Goal: Task Accomplishment & Management: Complete application form

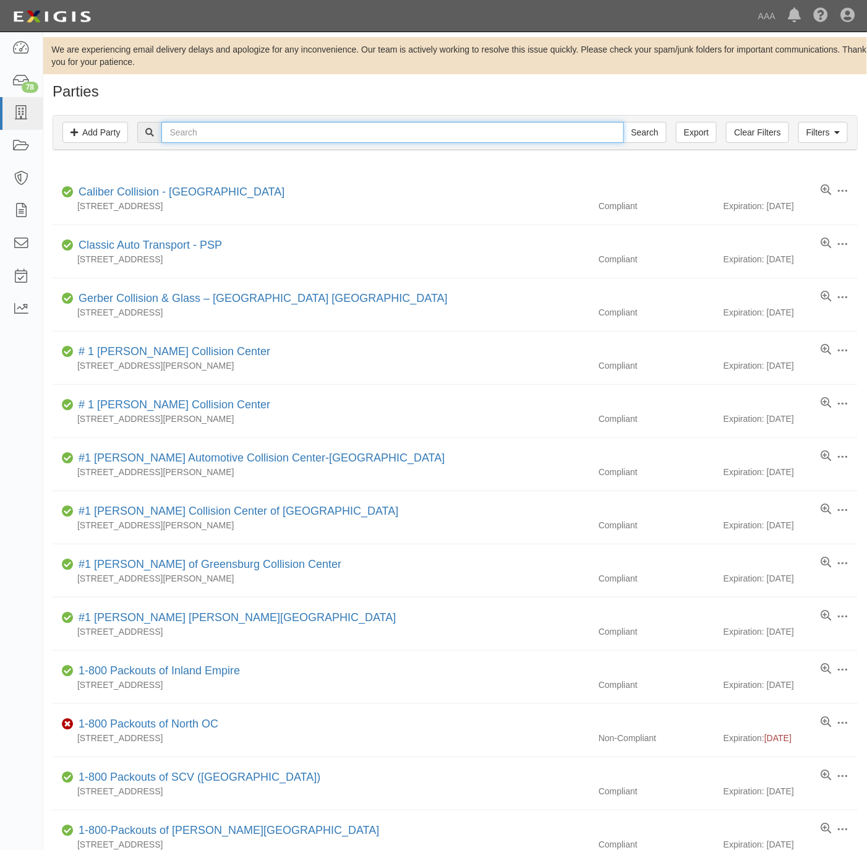
click at [247, 132] on input "text" at bounding box center [392, 132] width 462 height 21
type input "wath"
click at [216, 136] on input "text" at bounding box center [392, 132] width 462 height 21
type input "wathas"
click at [624, 122] on input "Search" at bounding box center [645, 132] width 43 height 21
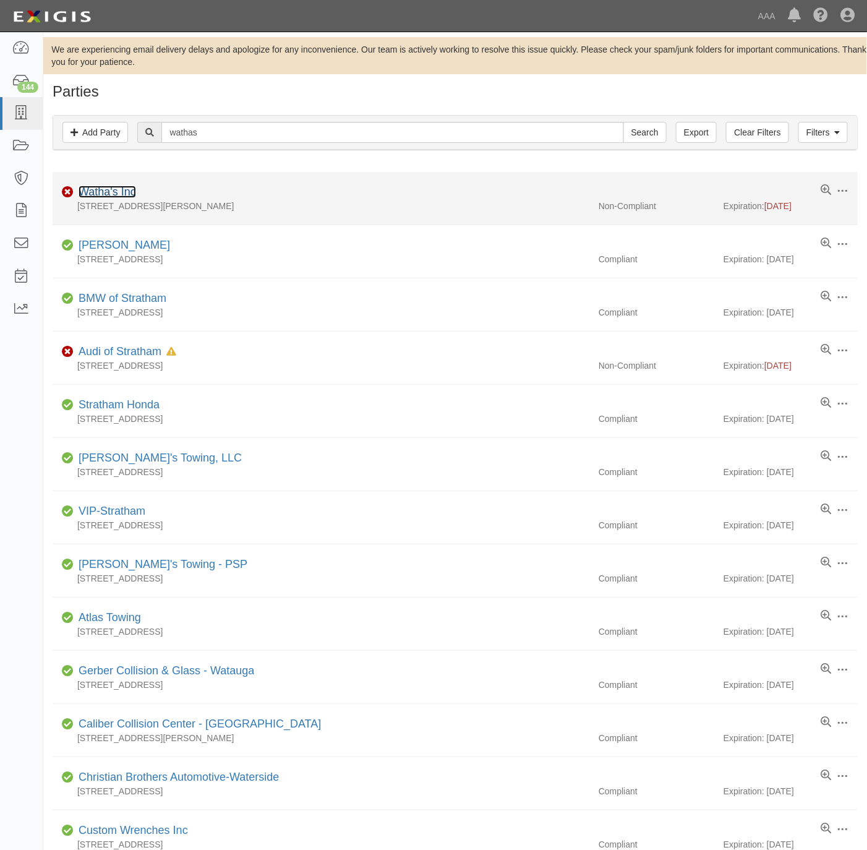
click at [103, 192] on link "Watha's Inc" at bounding box center [108, 192] width 58 height 12
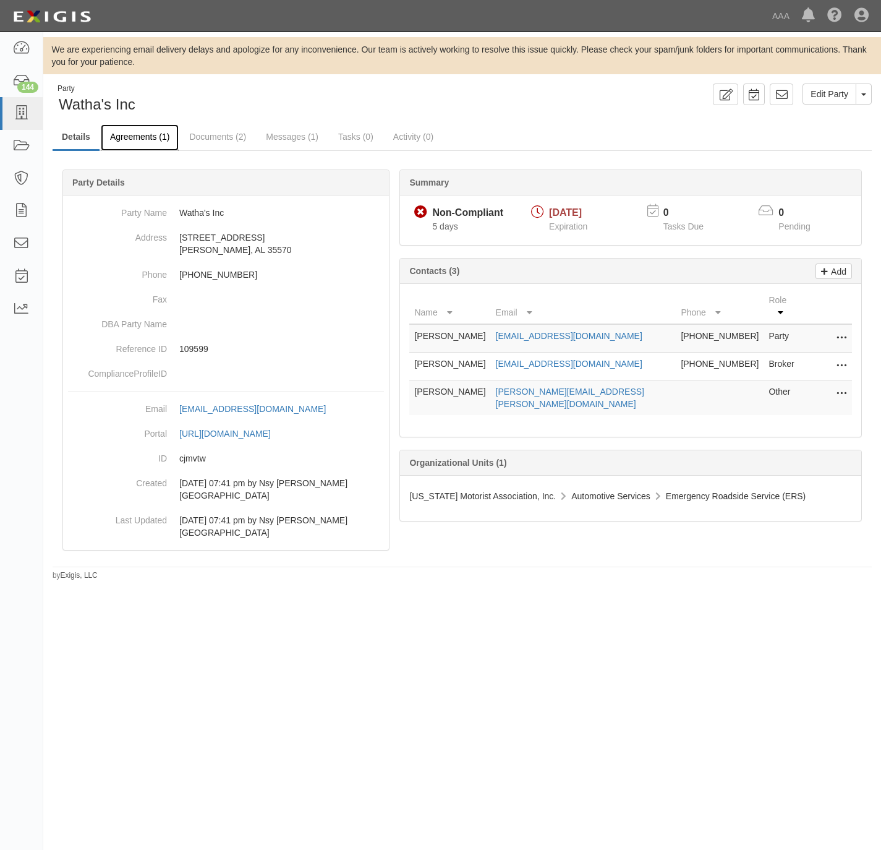
click at [136, 137] on link "Agreements (1)" at bounding box center [140, 137] width 78 height 27
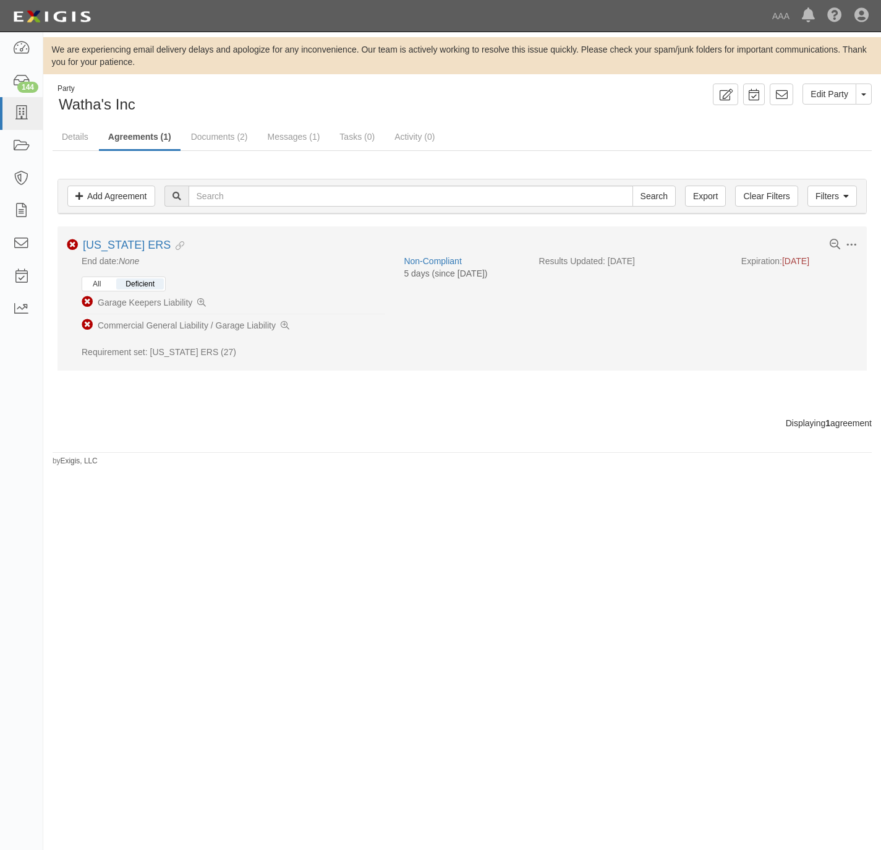
click at [99, 286] on button "All" at bounding box center [97, 283] width 27 height 11
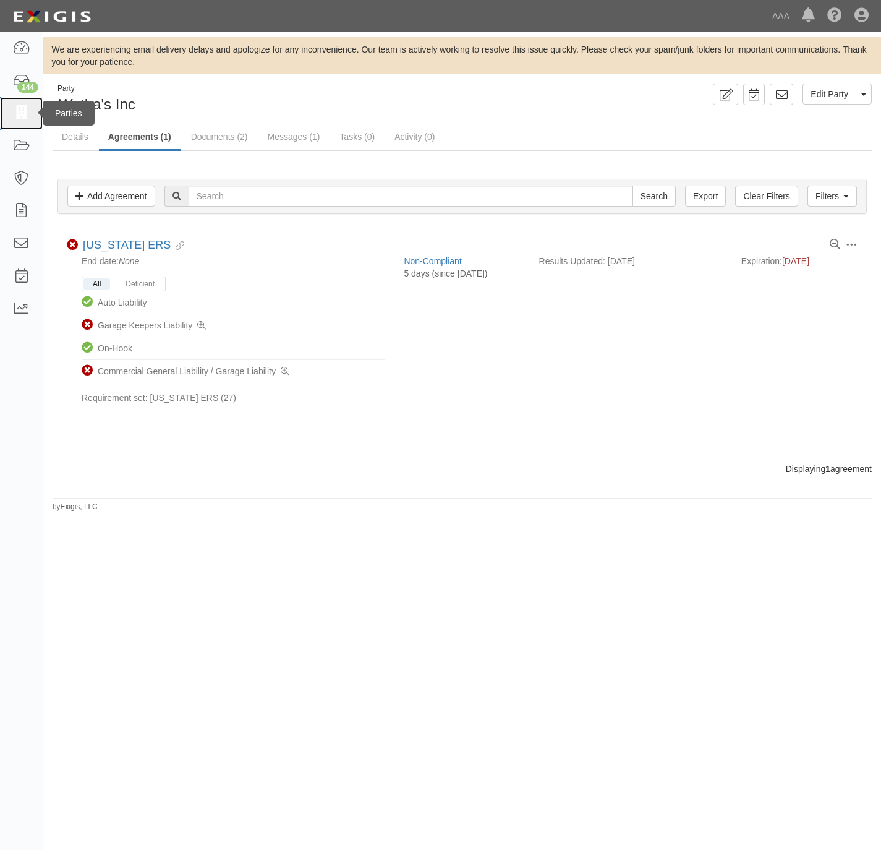
click at [27, 115] on icon at bounding box center [20, 113] width 17 height 14
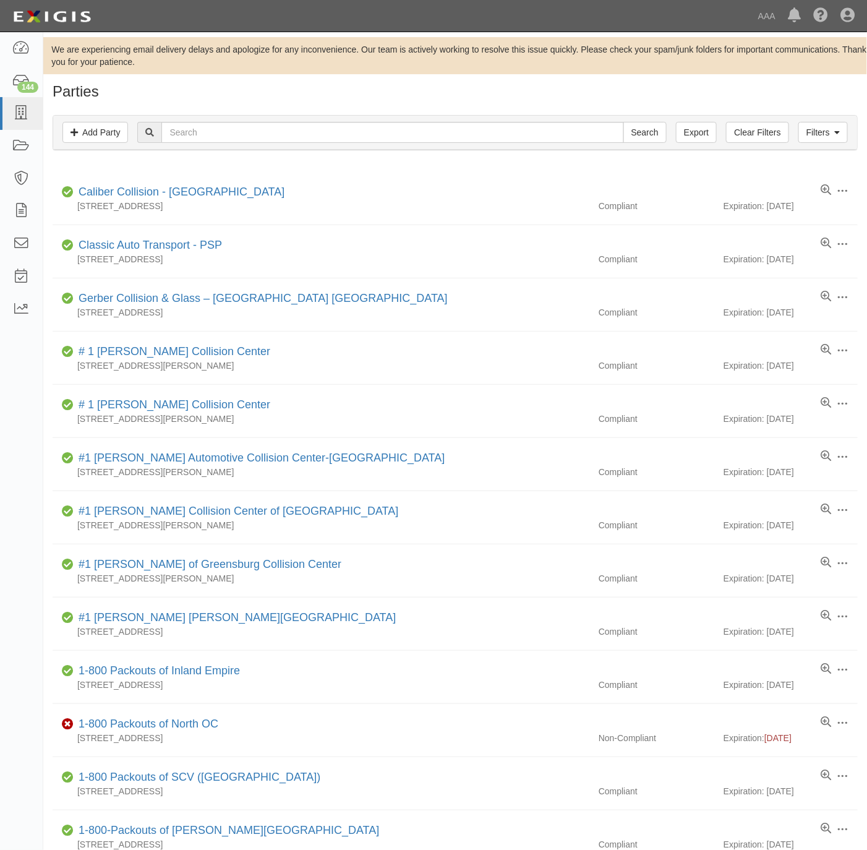
click at [200, 145] on div "Filters Add Party Clear Filters Export Search Filters" at bounding box center [455, 133] width 804 height 34
click at [202, 130] on input "text" at bounding box center [392, 132] width 462 height 21
type input "auto lock specilaist"
click at [624, 122] on input "Search" at bounding box center [645, 132] width 43 height 21
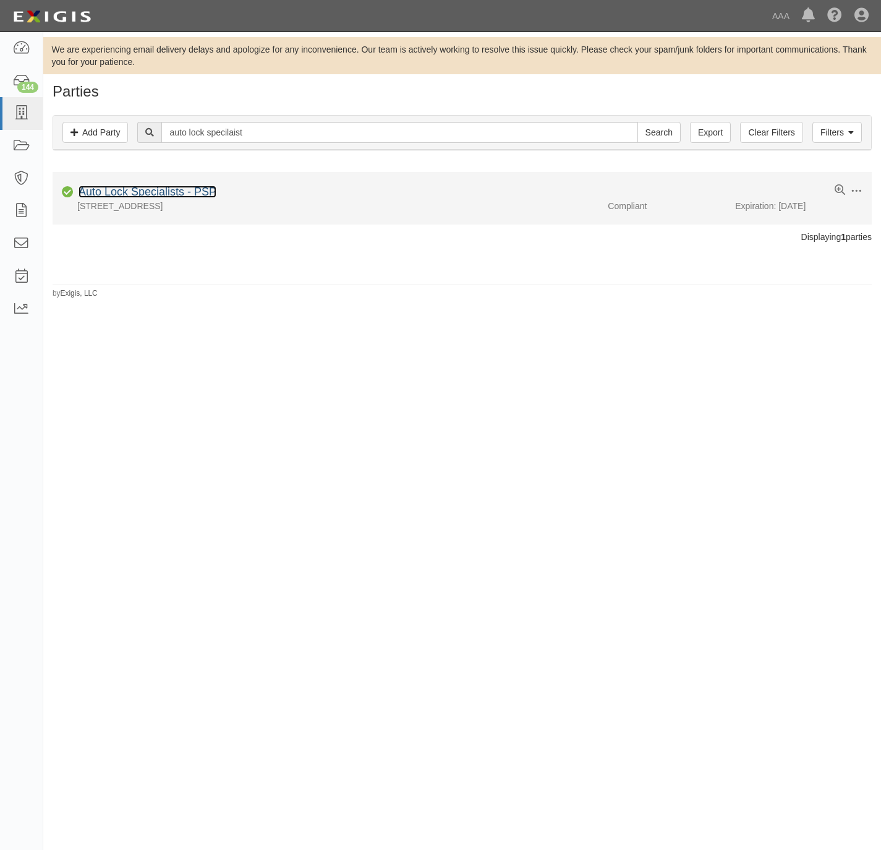
drag, startPoint x: 152, startPoint y: 191, endPoint x: 160, endPoint y: 189, distance: 8.3
click at [152, 191] on link "Auto Lock Specialists - PSP" at bounding box center [148, 192] width 138 height 12
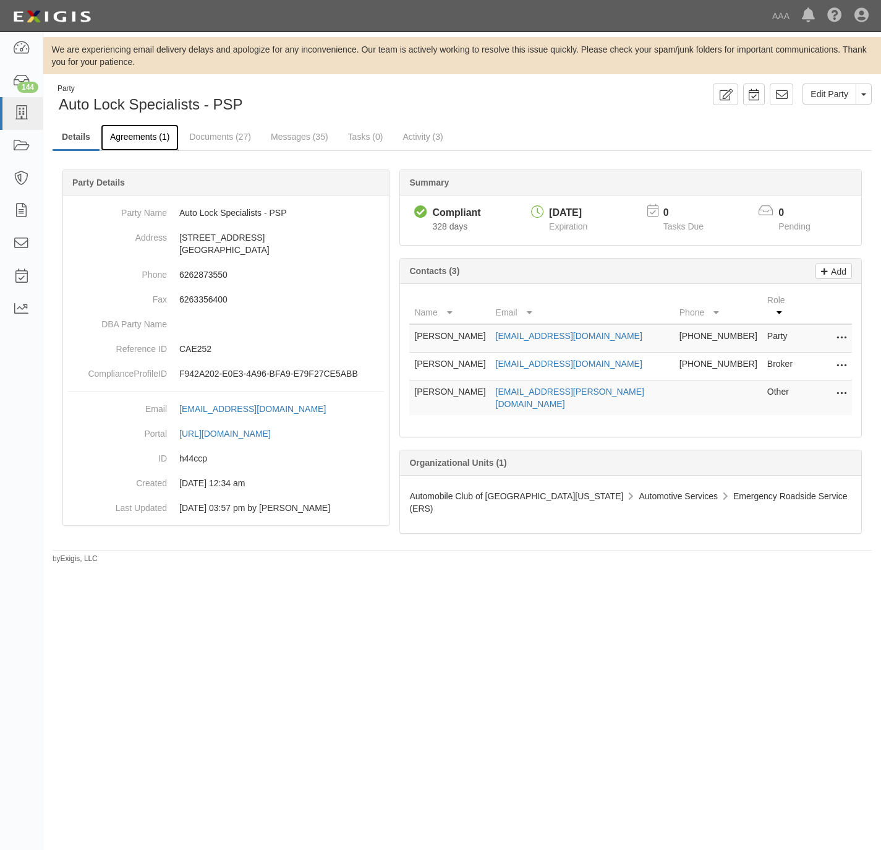
click at [147, 136] on link "Agreements (1)" at bounding box center [140, 137] width 78 height 27
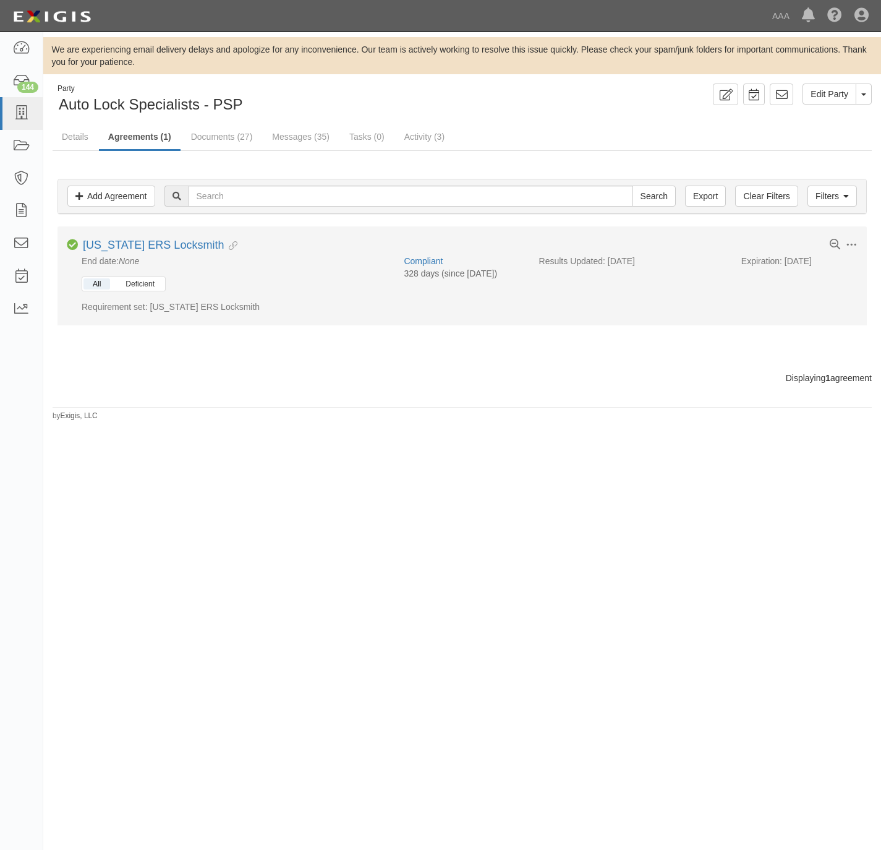
click at [136, 288] on button "Deficient" at bounding box center [140, 283] width 48 height 11
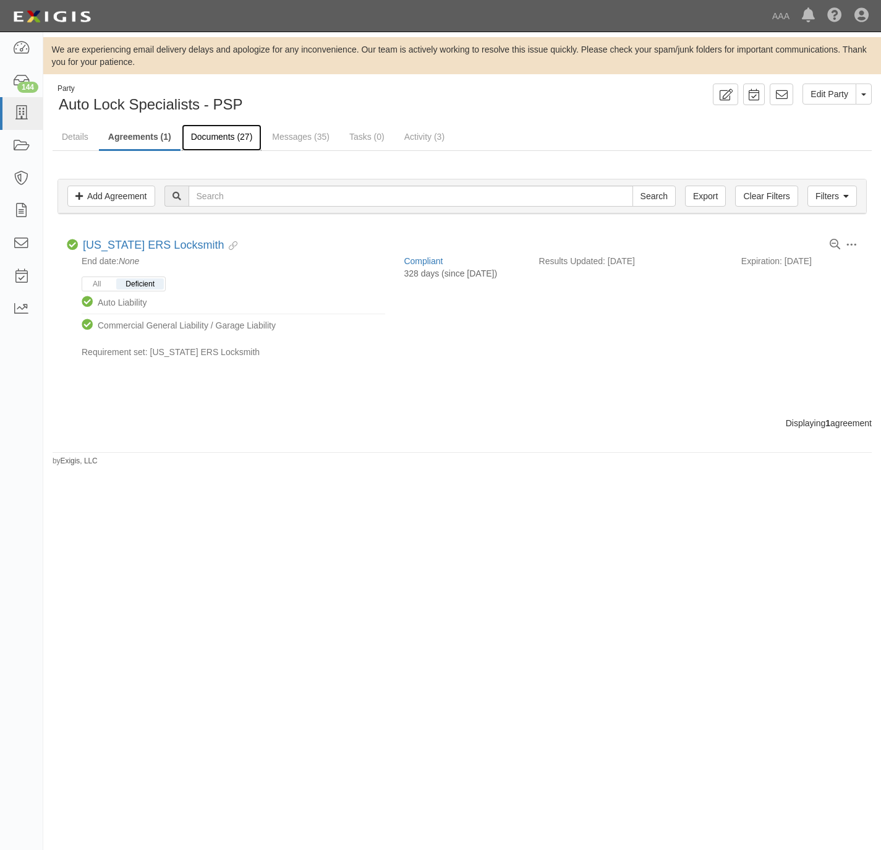
click at [208, 141] on link "Documents (27)" at bounding box center [222, 137] width 80 height 27
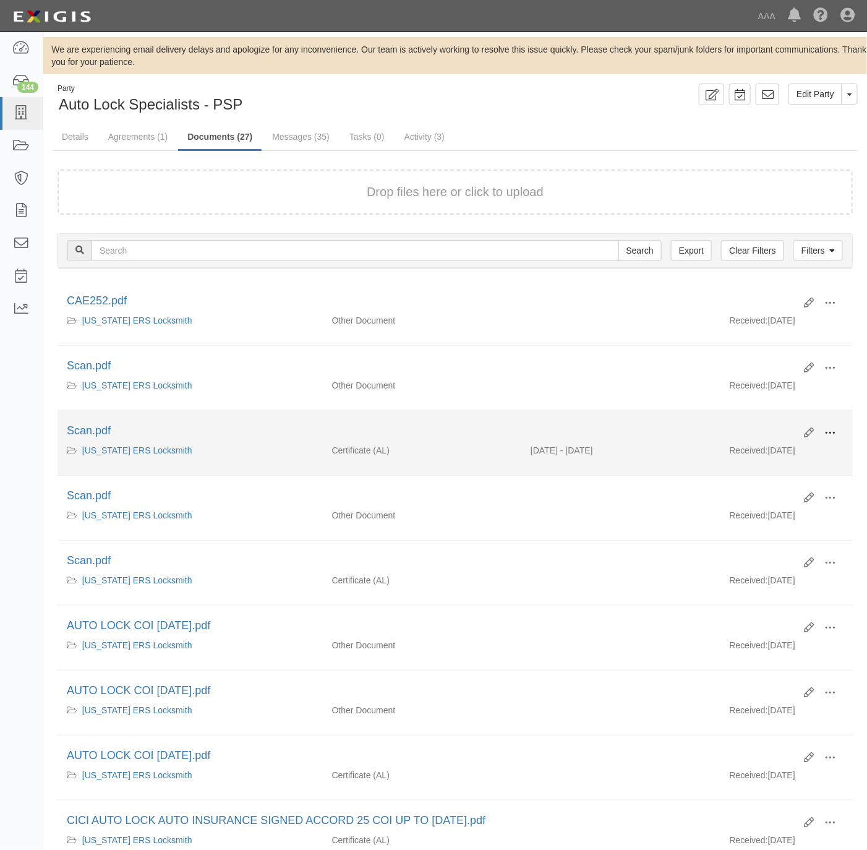
click at [825, 434] on span at bounding box center [830, 432] width 11 height 11
click at [753, 457] on link "View" at bounding box center [770, 451] width 98 height 22
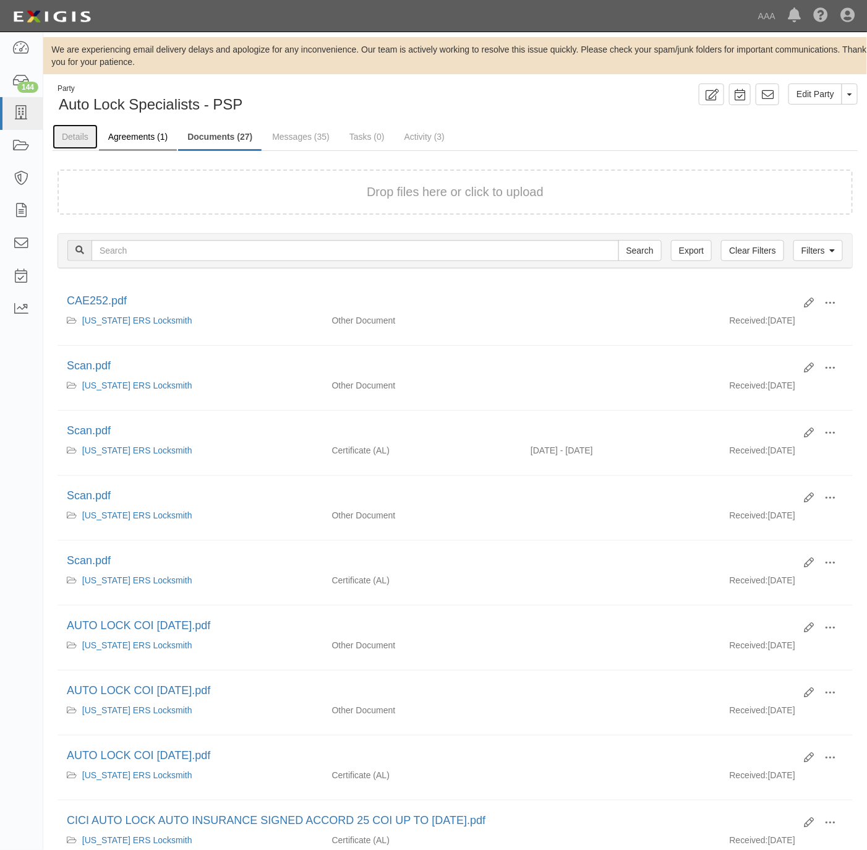
drag, startPoint x: 75, startPoint y: 136, endPoint x: 157, endPoint y: 132, distance: 81.7
click at [75, 136] on link "Details" at bounding box center [75, 136] width 45 height 25
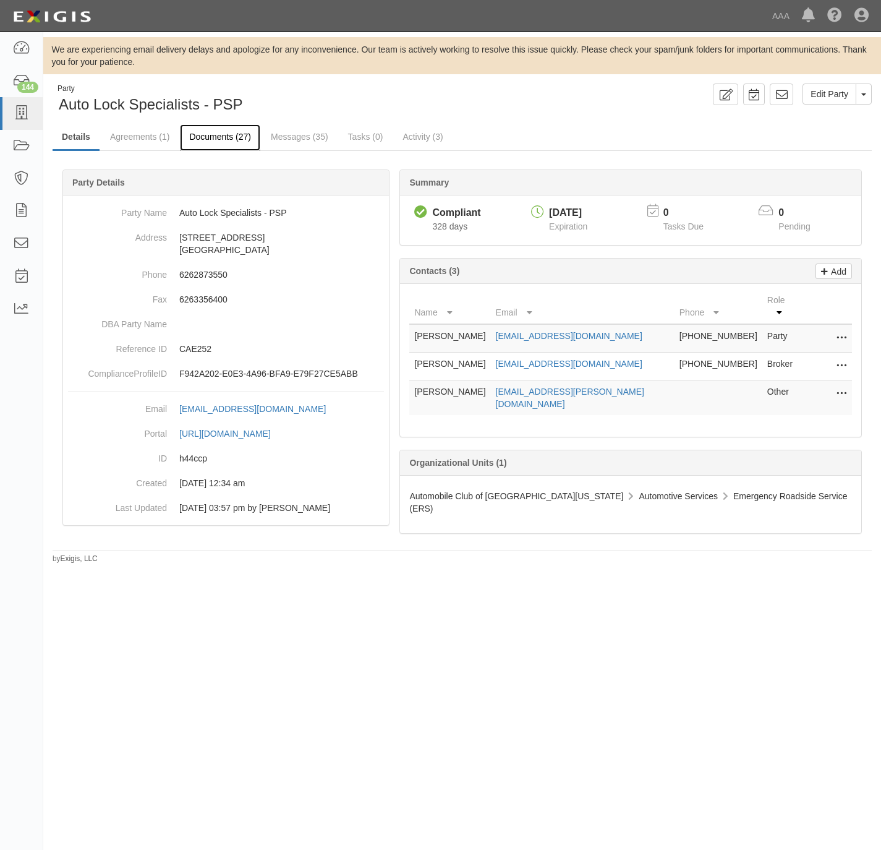
click at [218, 140] on link "Documents (27)" at bounding box center [220, 137] width 80 height 27
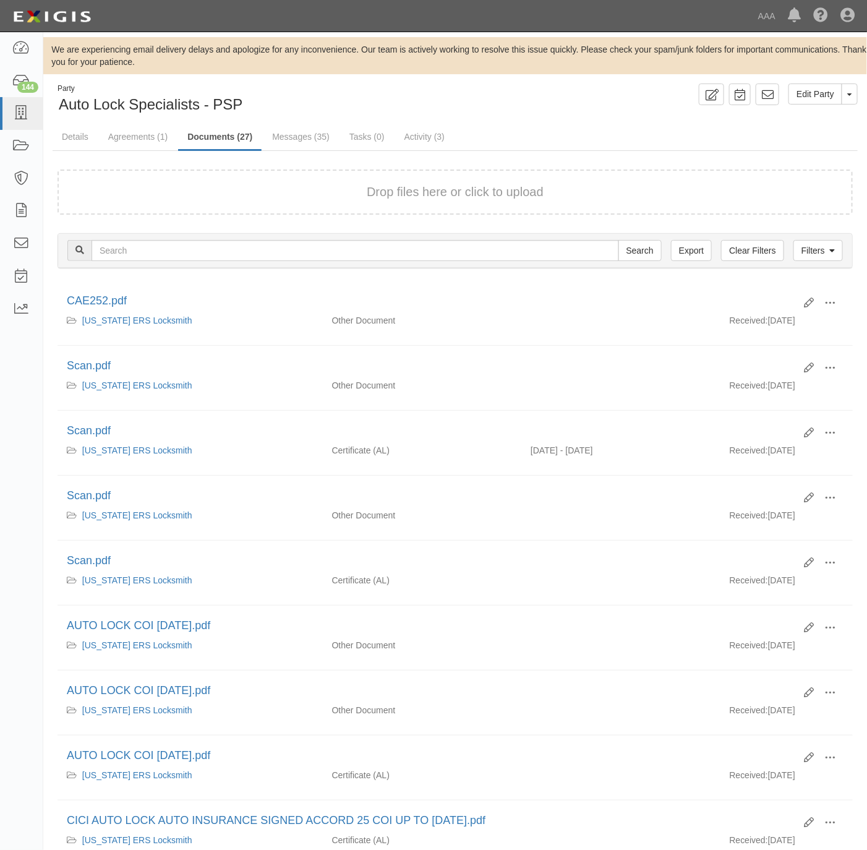
click at [375, 194] on button "Drop files here or click to upload" at bounding box center [455, 192] width 177 height 18
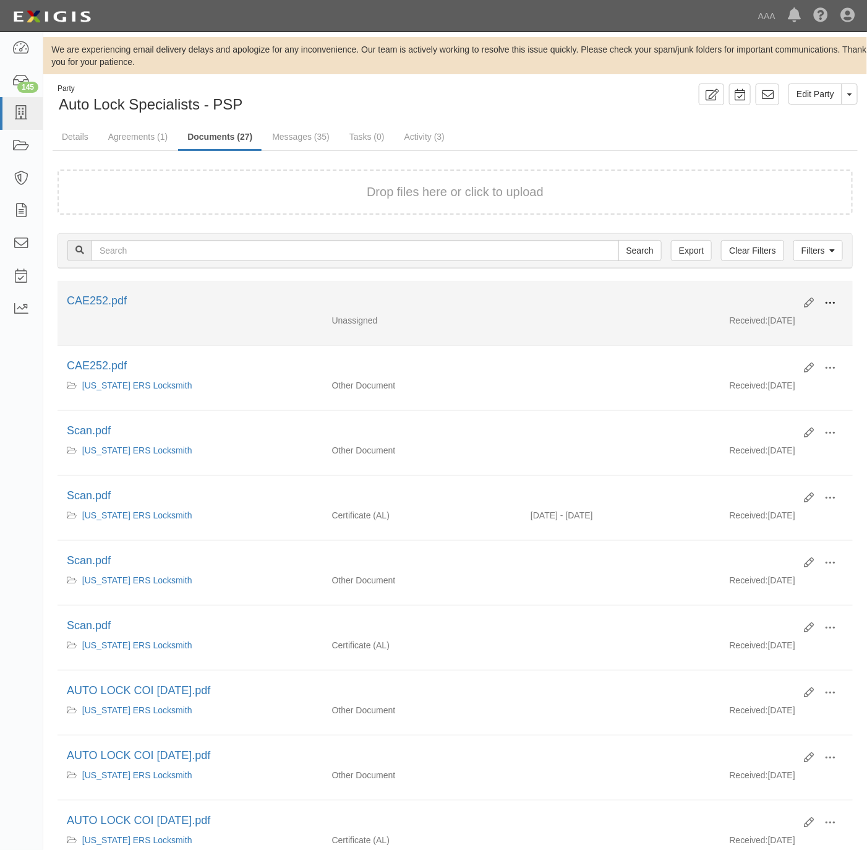
click at [835, 301] on span at bounding box center [830, 303] width 11 height 11
click at [760, 314] on link "View" at bounding box center [770, 321] width 98 height 22
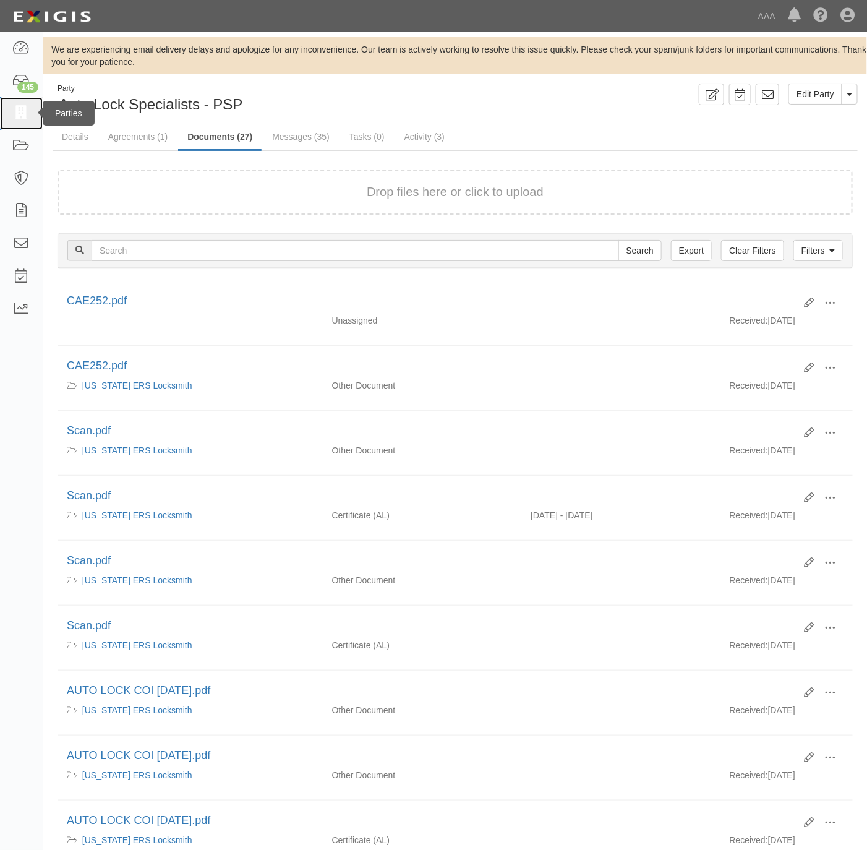
click at [9, 115] on link at bounding box center [21, 113] width 43 height 33
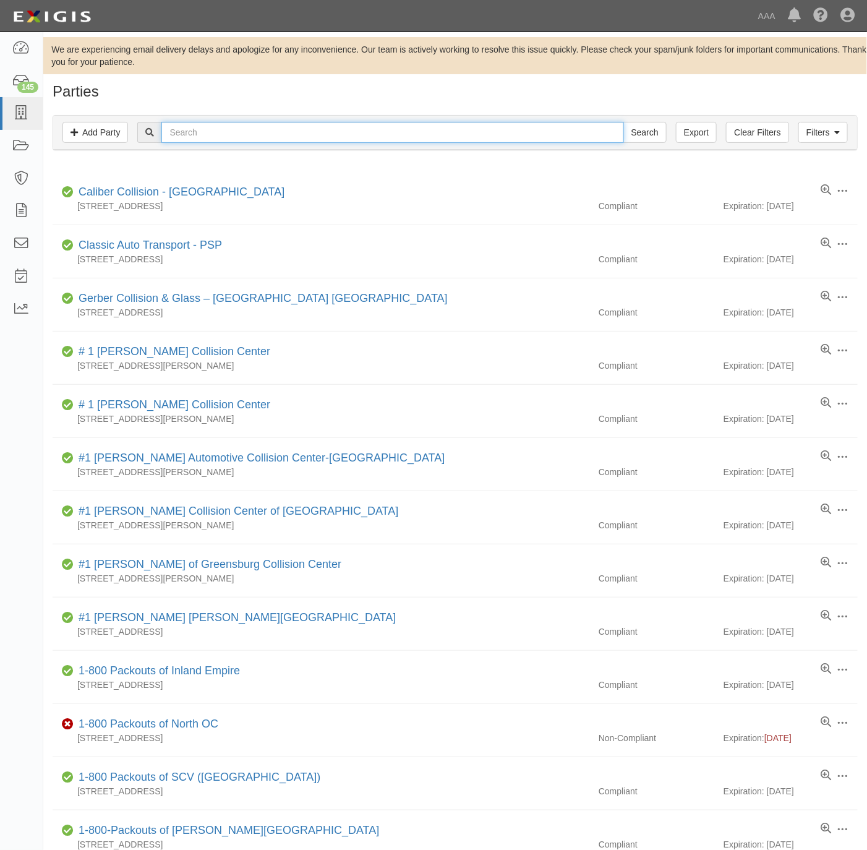
click at [373, 129] on input "text" at bounding box center [392, 132] width 462 height 21
paste input "[PERSON_NAME] Transport"
type input "Gruman Transport"
click at [631, 132] on input "Search" at bounding box center [645, 132] width 43 height 21
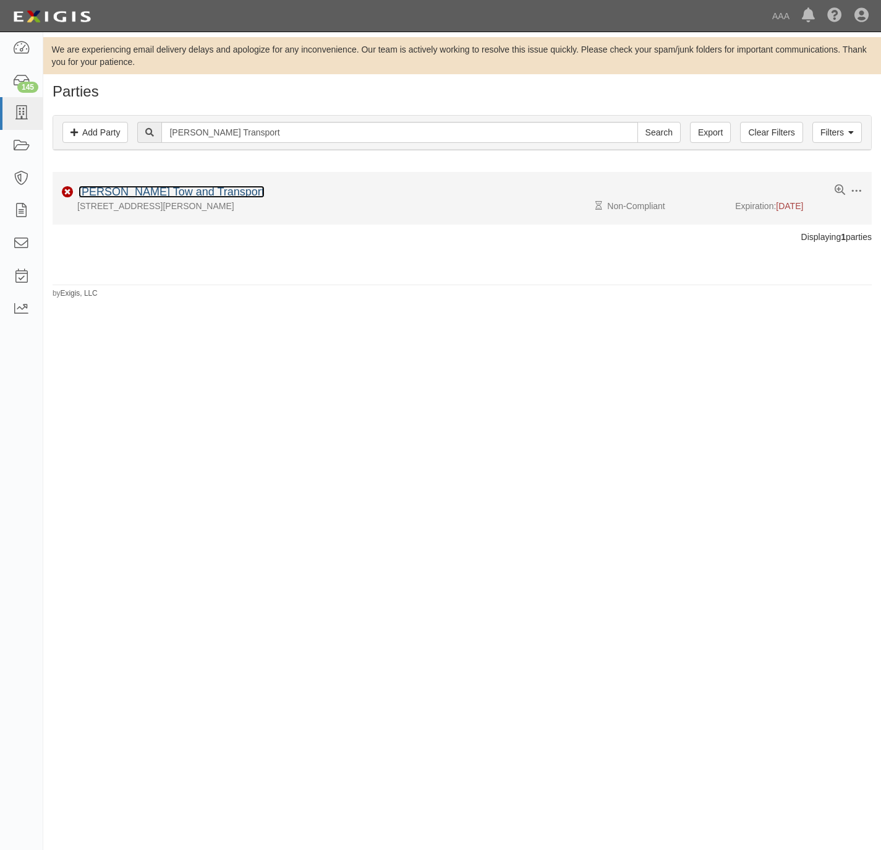
click at [173, 188] on link "[PERSON_NAME] Tow and Transport" at bounding box center [172, 192] width 186 height 12
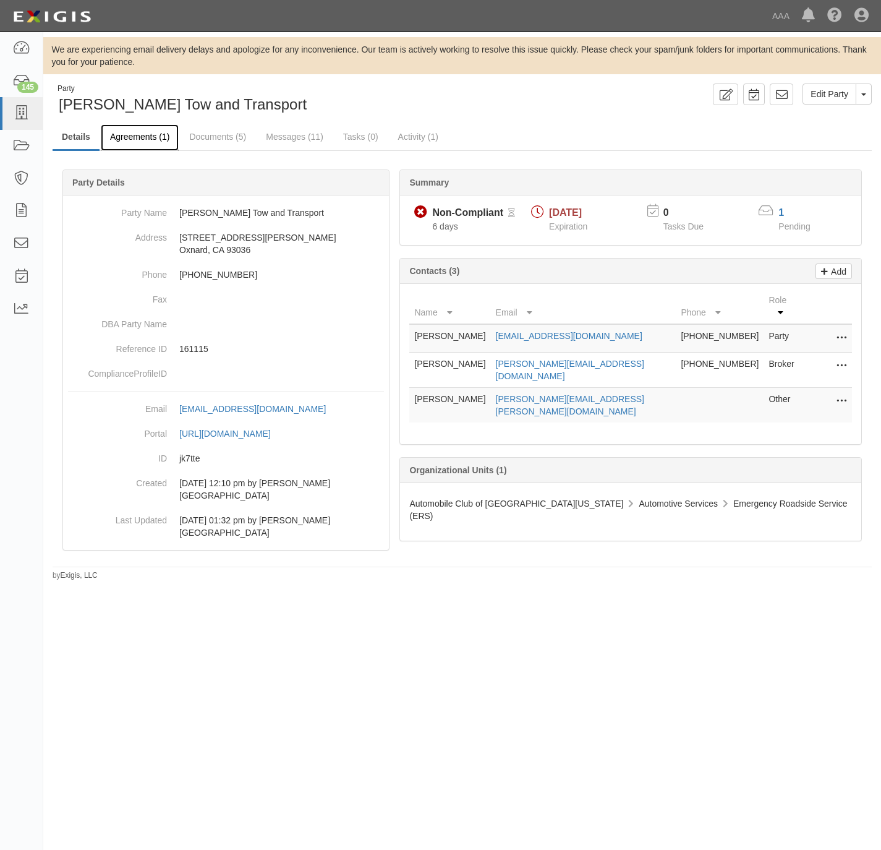
click at [124, 127] on link "Agreements (1)" at bounding box center [140, 137] width 78 height 27
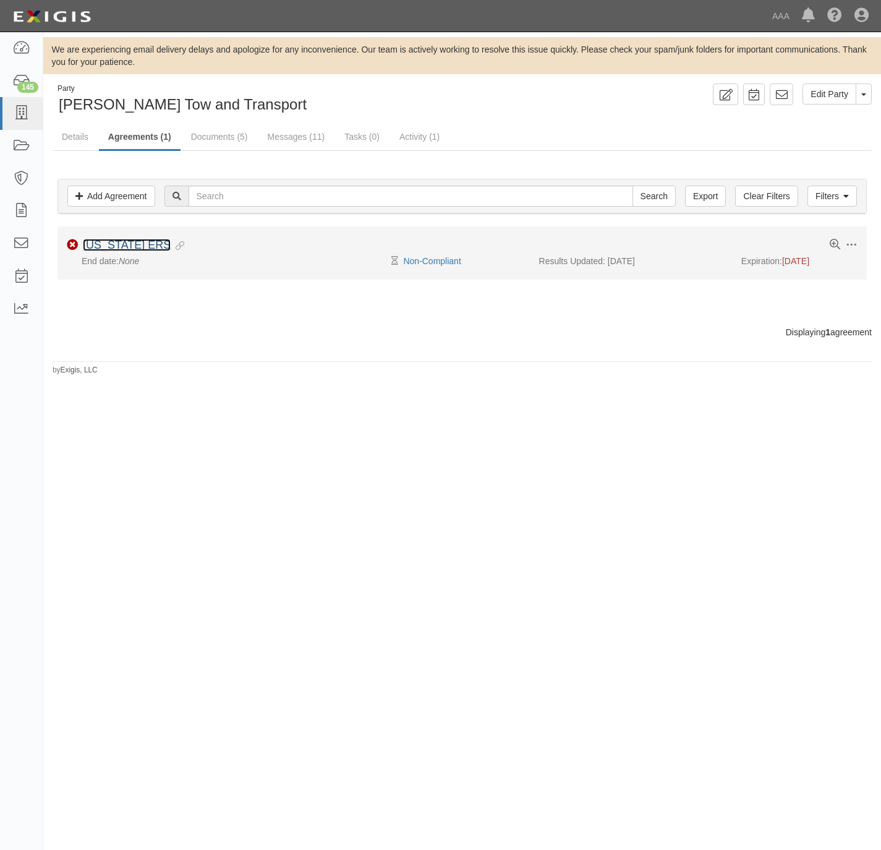
click at [100, 251] on link "[US_STATE] ERS" at bounding box center [127, 245] width 88 height 12
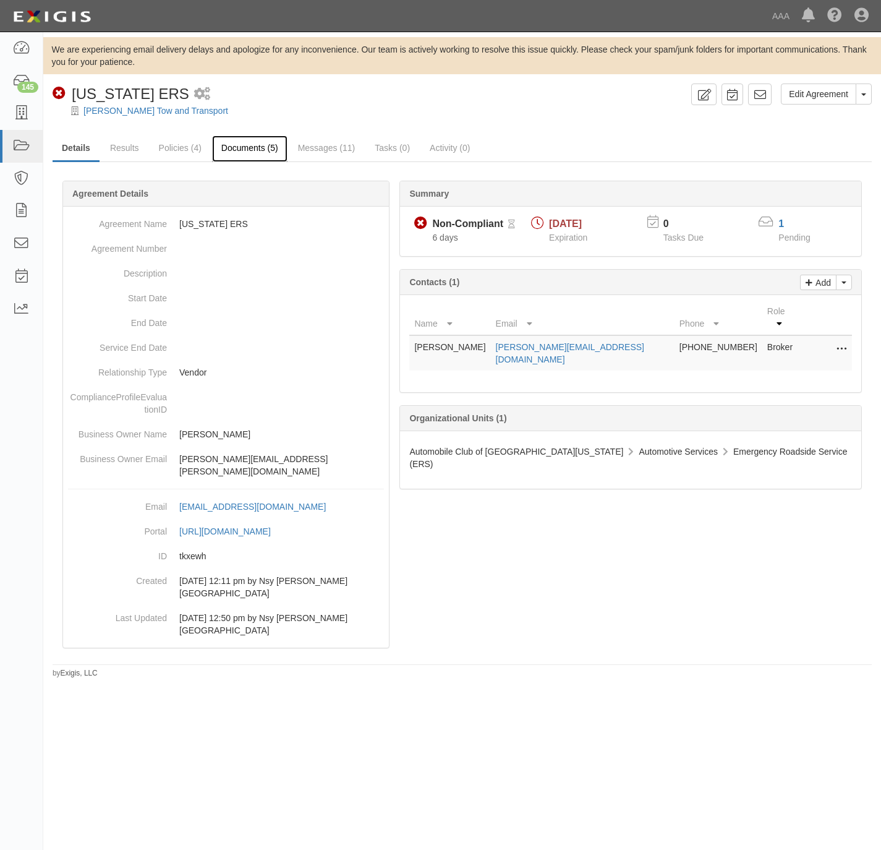
click at [260, 145] on link "Documents (5)" at bounding box center [249, 148] width 75 height 27
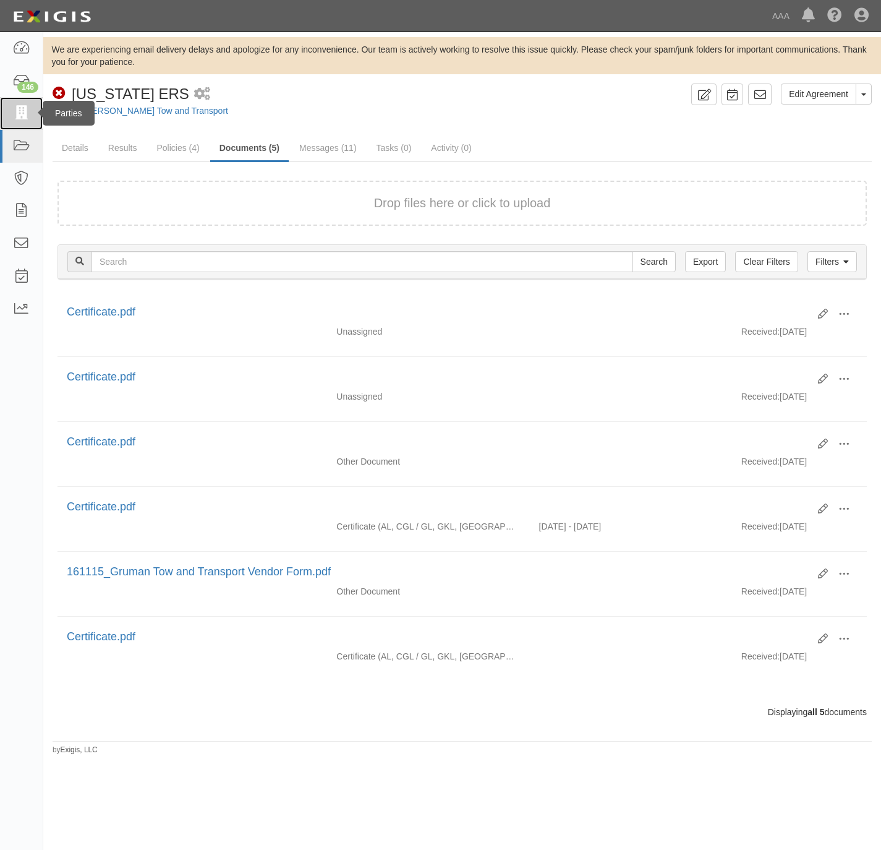
click at [19, 108] on icon at bounding box center [20, 113] width 17 height 14
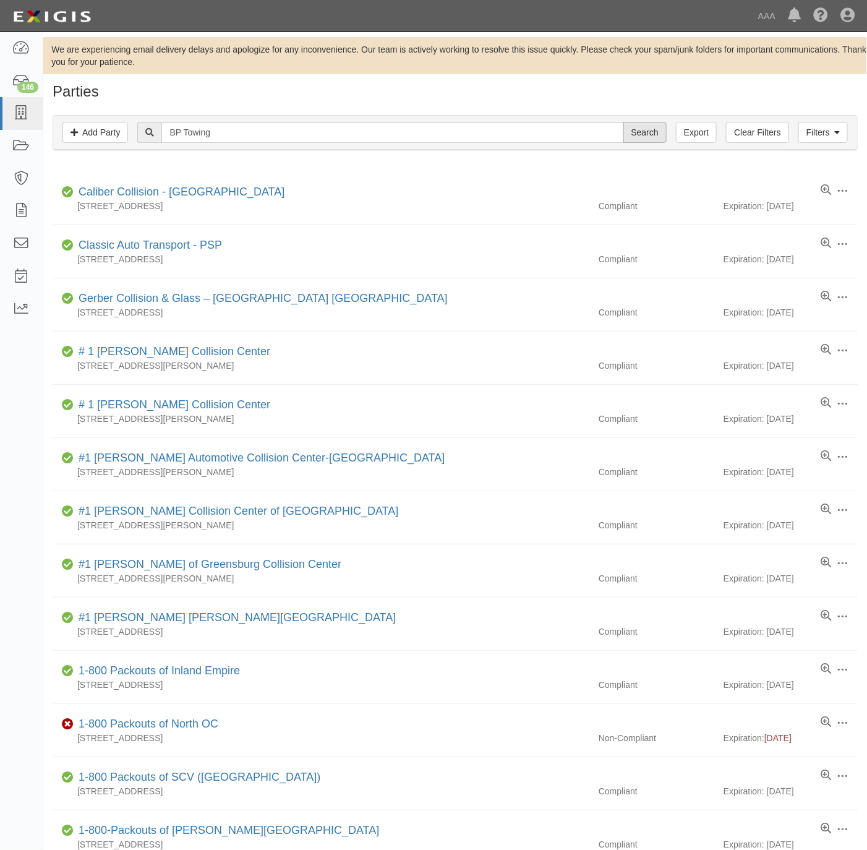
type input "BP Towing"
click at [633, 132] on input "Search" at bounding box center [645, 132] width 43 height 21
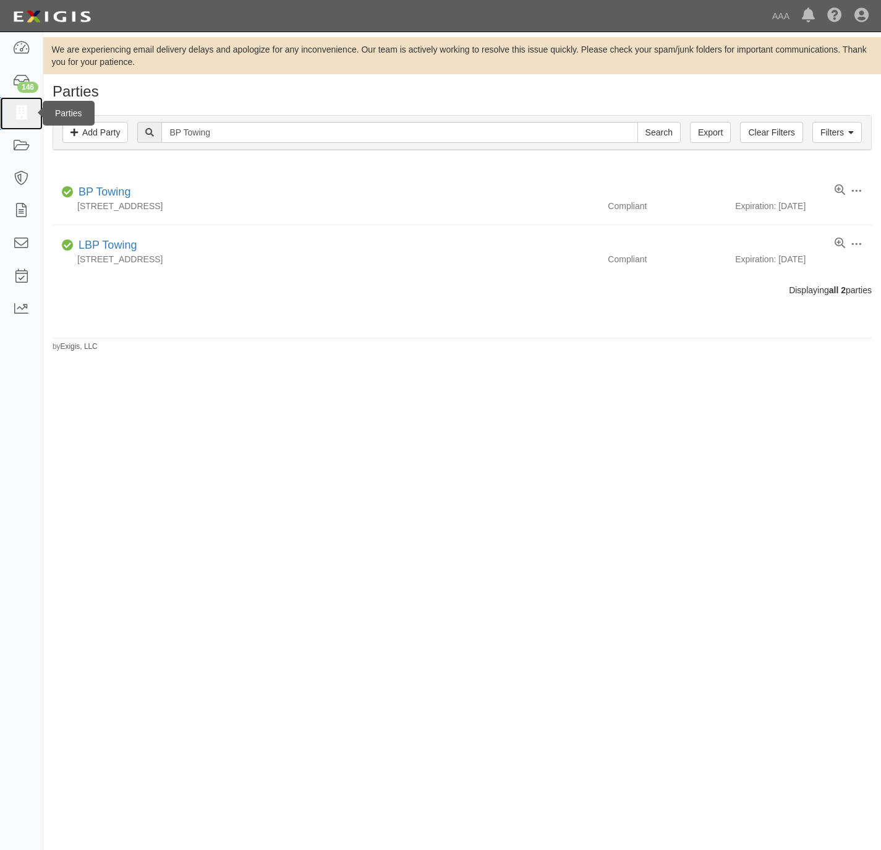
click at [28, 112] on icon at bounding box center [20, 113] width 17 height 14
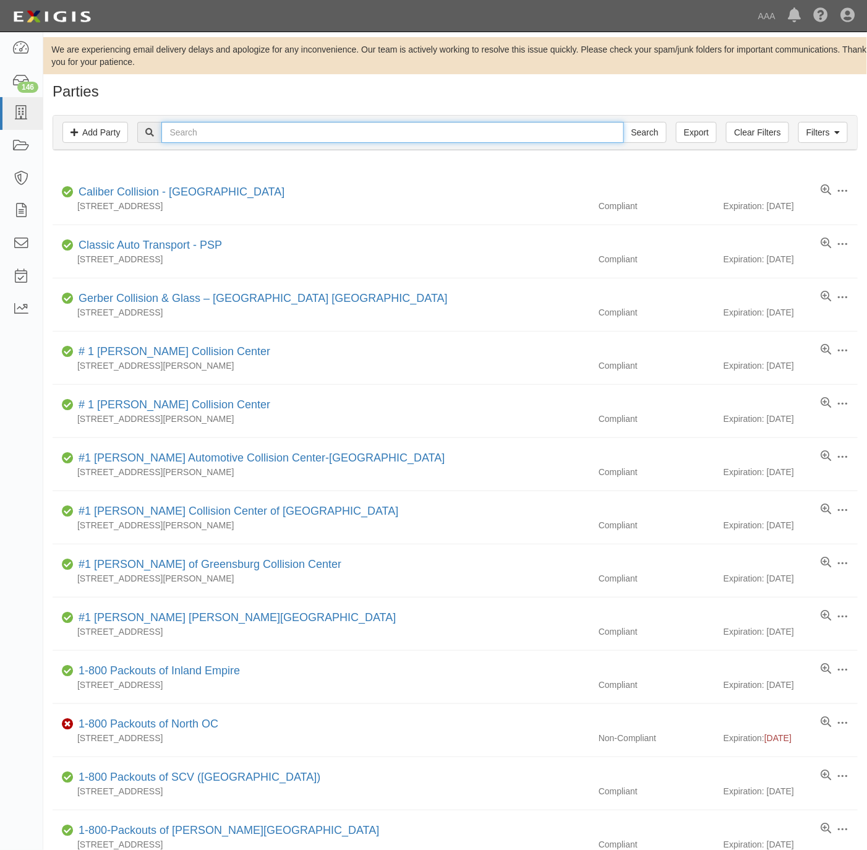
click at [223, 137] on input "text" at bounding box center [392, 132] width 462 height 21
paste input "25129"
type input "25129"
click at [630, 134] on input "Search" at bounding box center [645, 132] width 43 height 21
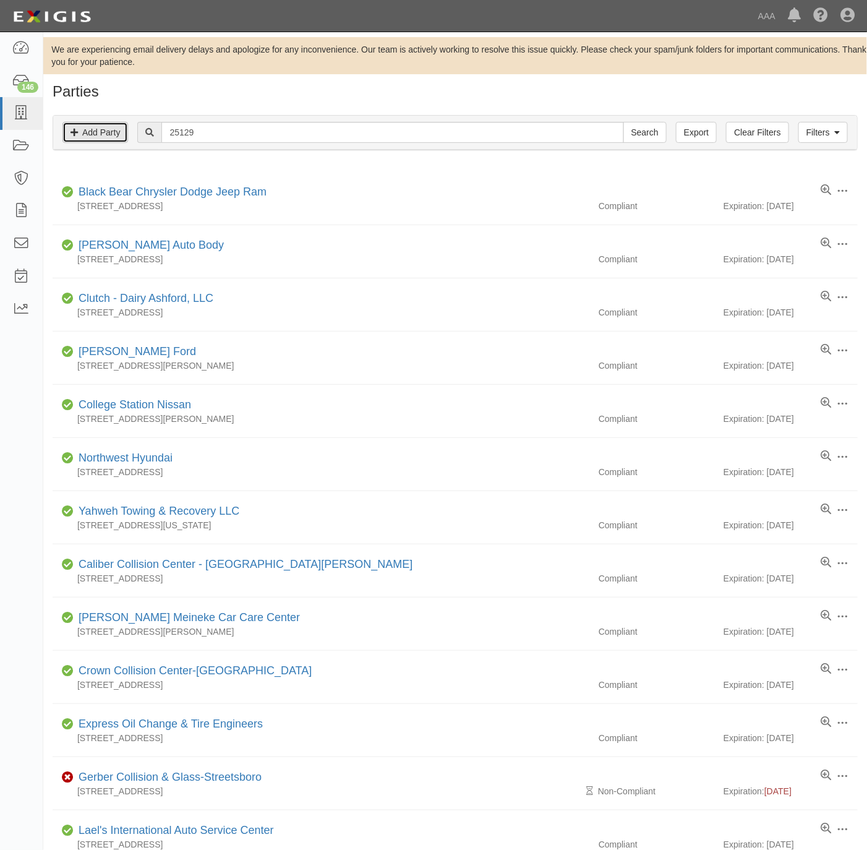
click at [96, 131] on link "Add Party" at bounding box center [95, 132] width 66 height 21
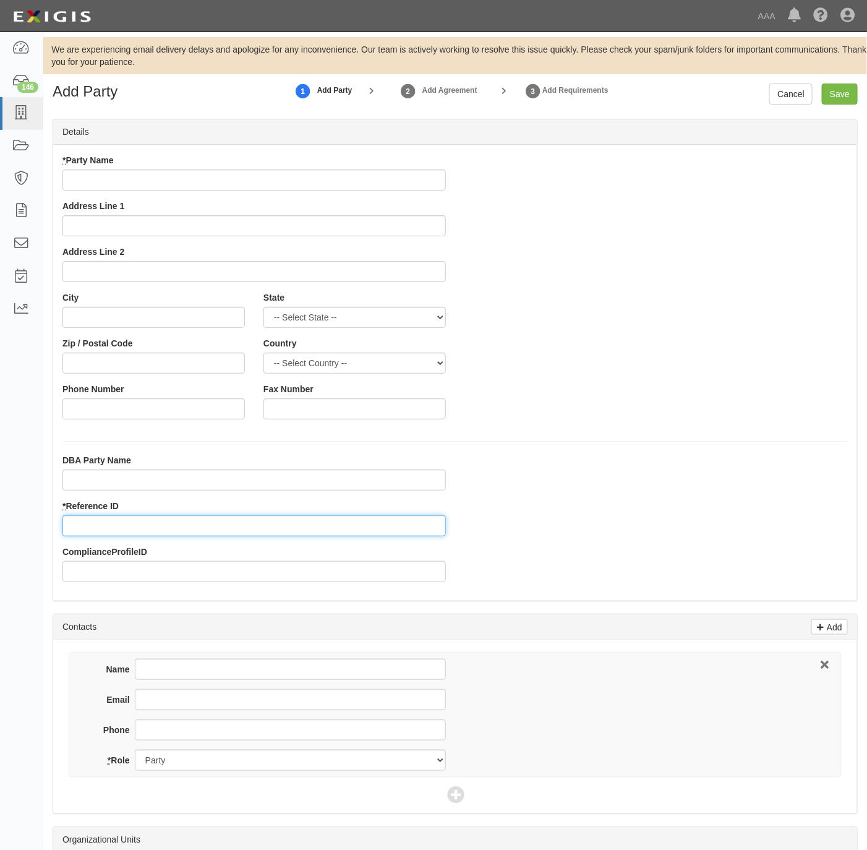
click at [140, 516] on input "* Reference ID" at bounding box center [254, 525] width 384 height 21
paste input "25129"
type input "25129"
click at [236, 175] on input "* Party Name" at bounding box center [254, 179] width 384 height 21
paste input "Texan Hyundai"
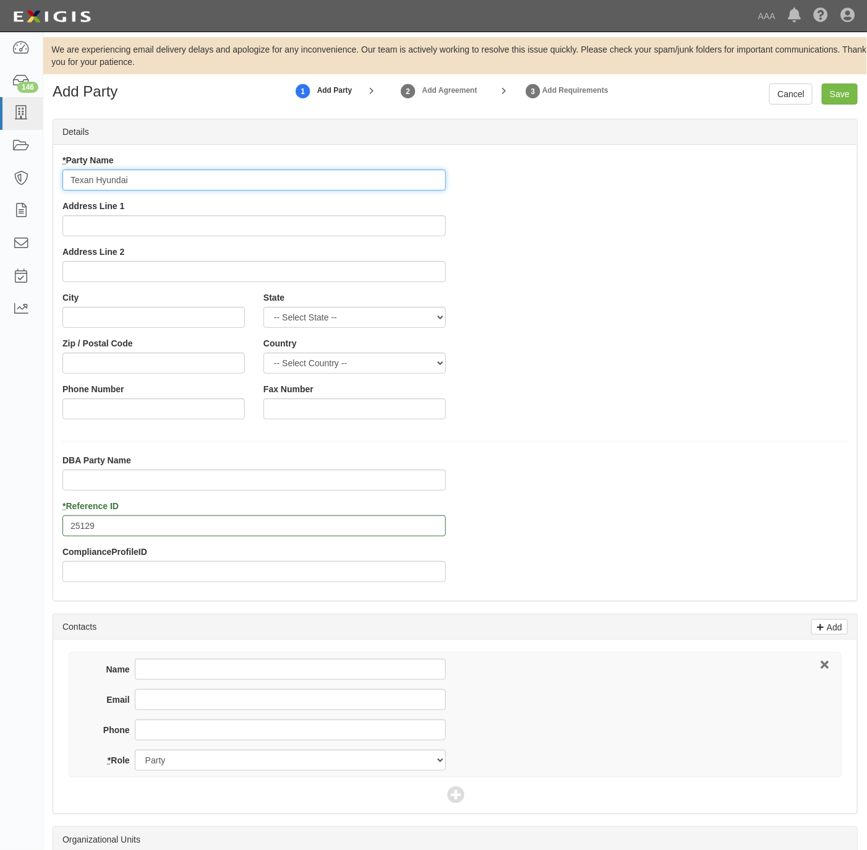
type input "Texan Hyundai"
drag, startPoint x: 152, startPoint y: 478, endPoint x: 227, endPoint y: 440, distance: 83.8
click at [153, 478] on input "DBA Party Name" at bounding box center [254, 480] width 384 height 21
paste input "ELEA Automotive, LLC"
type input "ELEA Automotive, LLC"
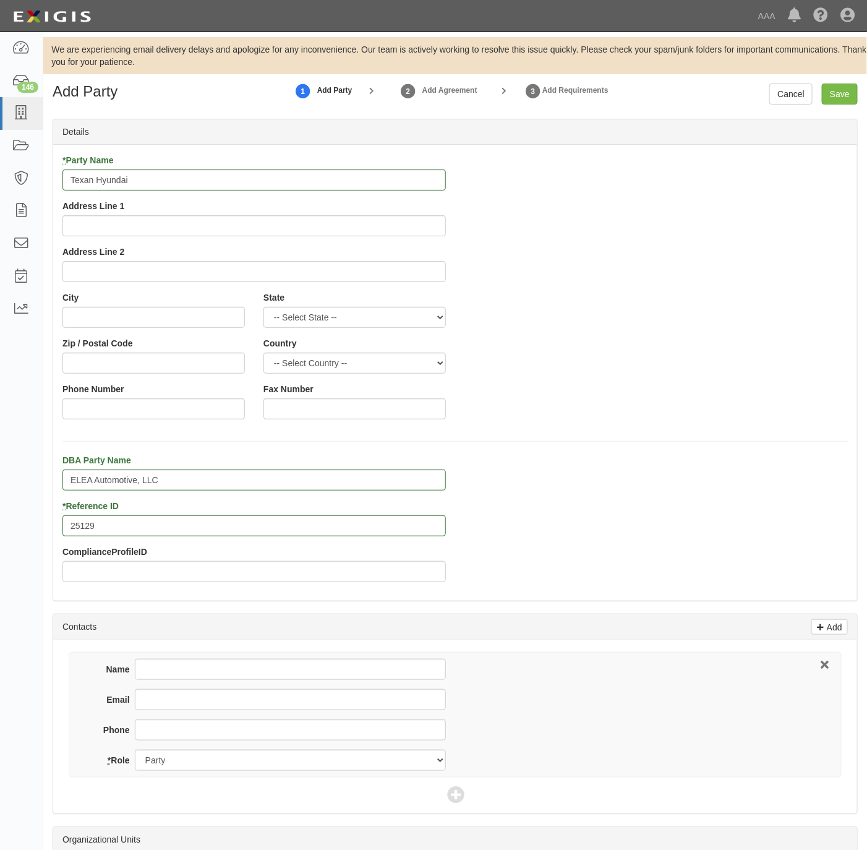
click at [167, 238] on div "* Party Name Texan Hyundai Address Line 1 Address Line 2" at bounding box center [254, 222] width 402 height 137
click at [168, 226] on input "Address Line 1" at bounding box center [254, 225] width 384 height 21
paste input "27309 Southwest Fwy"
type input "27309 Southwest Fwy"
click at [114, 319] on input "City" at bounding box center [153, 317] width 182 height 21
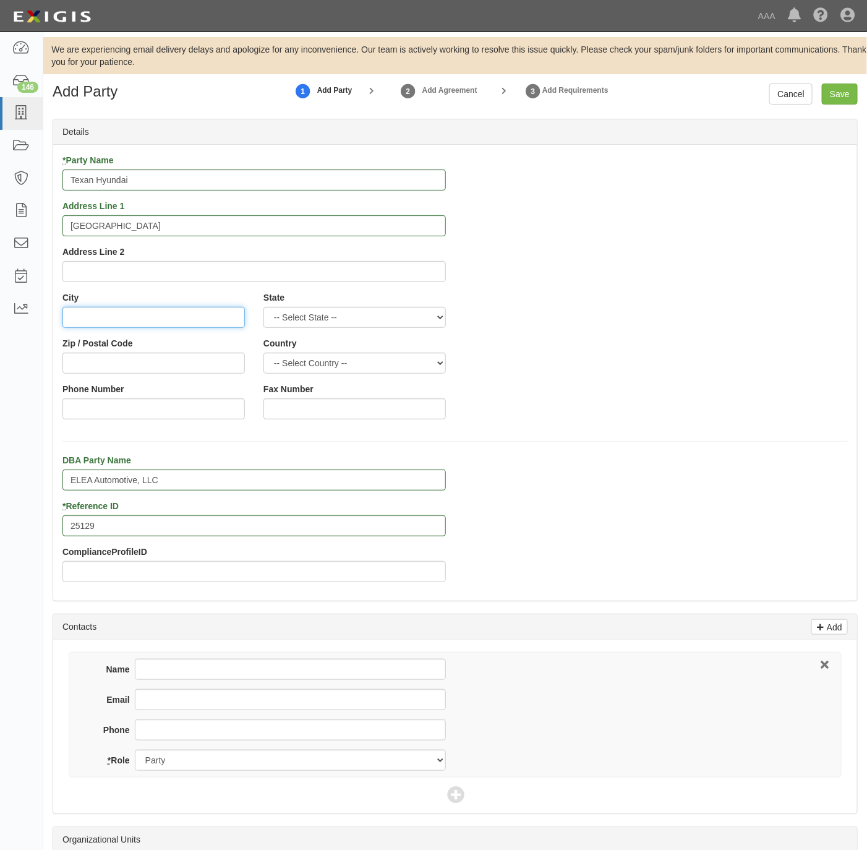
paste input "Rosenberg,"
type input "Rosenberg"
select select "TX"
type input "77471"
click at [108, 398] on div "Phone Number" at bounding box center [153, 401] width 182 height 36
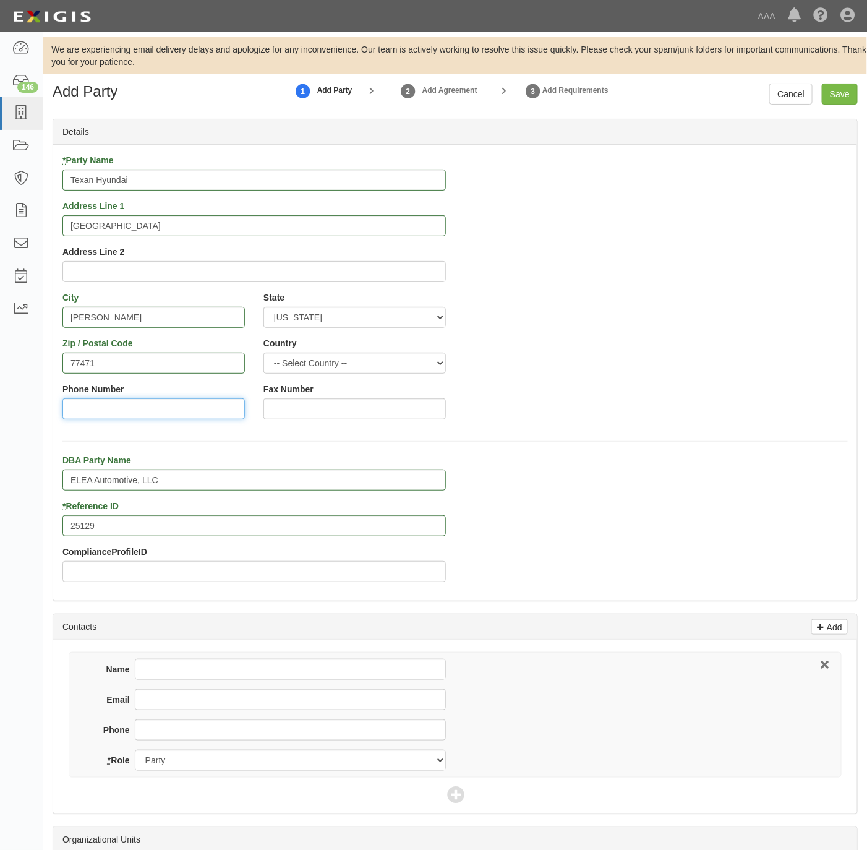
click at [106, 407] on input "Phone Number" at bounding box center [153, 408] width 182 height 21
paste input "832-586-8700"
type input "832-586-8700"
click at [205, 721] on input "Phone" at bounding box center [290, 729] width 311 height 21
paste input "832-586-8700"
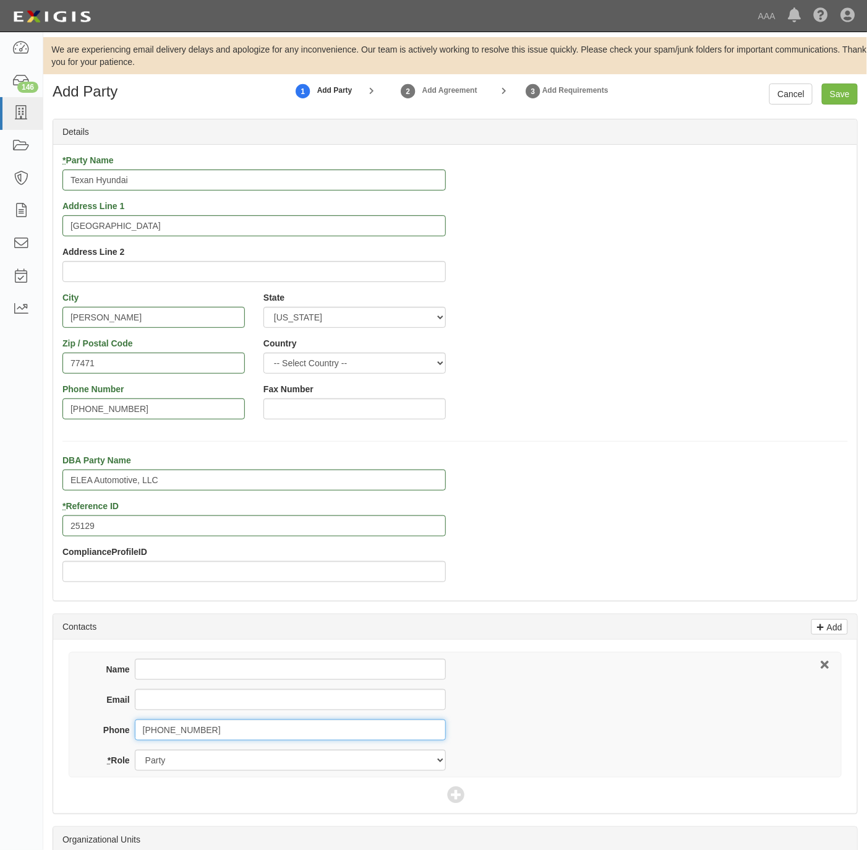
type input "832-586-8700"
drag, startPoint x: 145, startPoint y: 670, endPoint x: 262, endPoint y: 609, distance: 132.0
click at [145, 669] on input "Name" at bounding box center [290, 669] width 311 height 21
paste input "Sean Smith"
type input "Sean Smith"
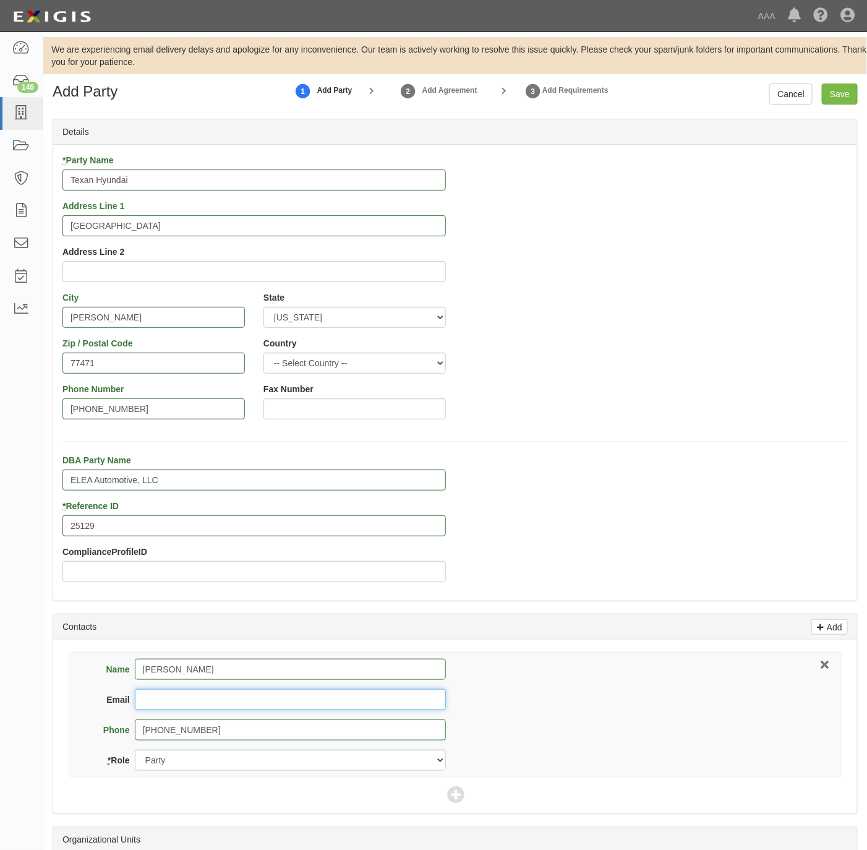
click at [171, 694] on input "Email" at bounding box center [290, 699] width 311 height 21
paste input "ssmith@texanhyundai.com"
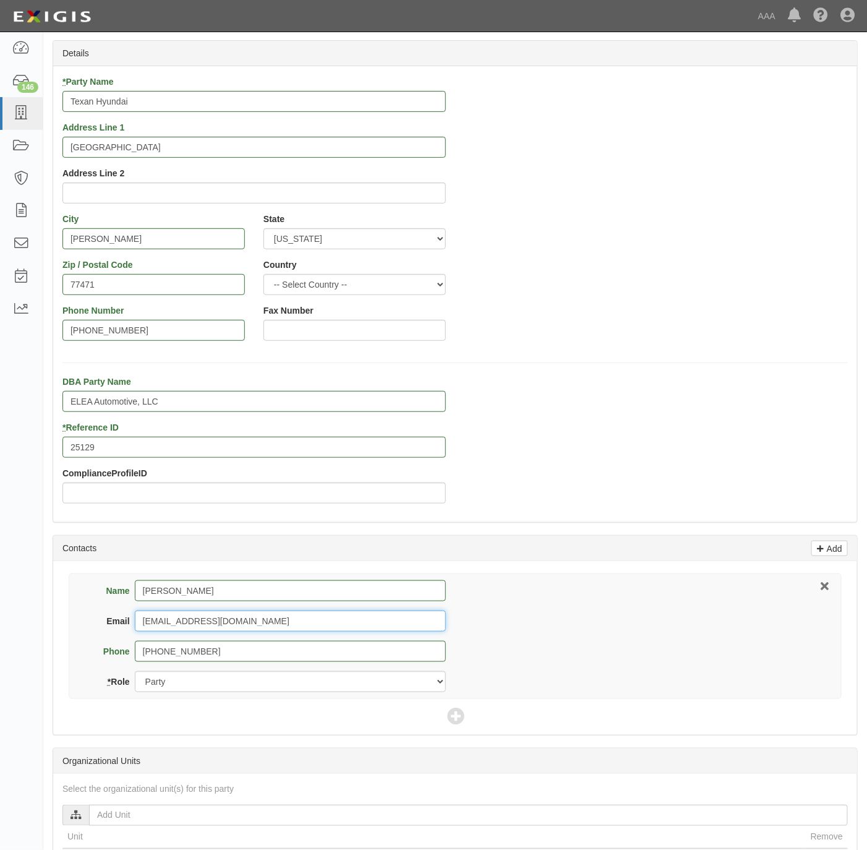
scroll to position [278, 0]
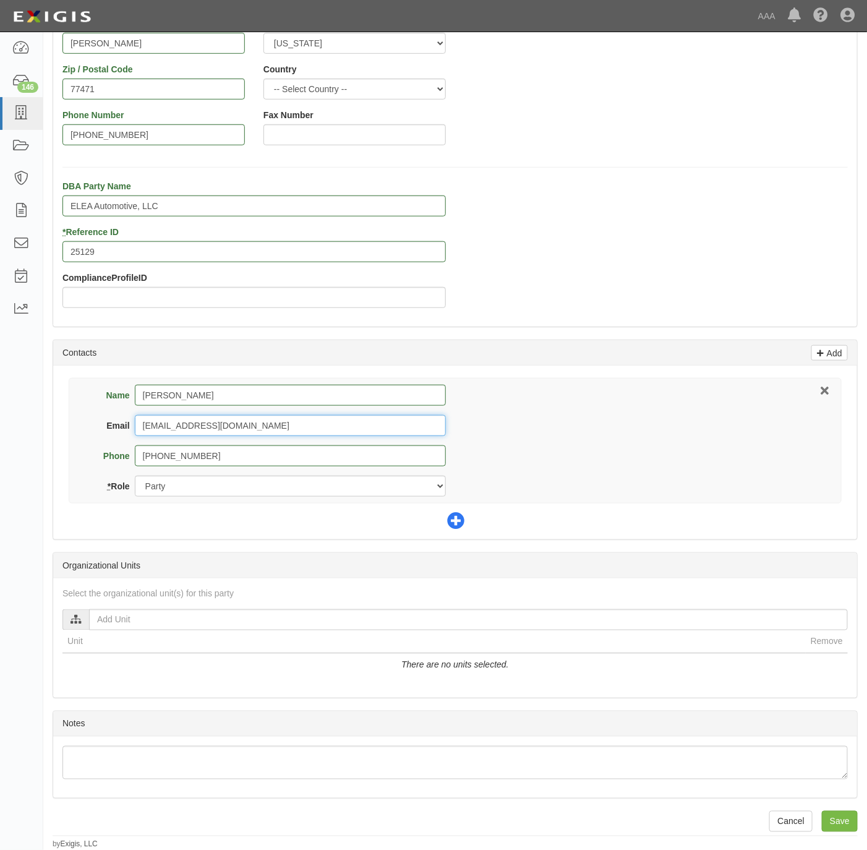
type input "ssmith@texanhyundai.com"
click at [449, 517] on icon at bounding box center [455, 521] width 17 height 17
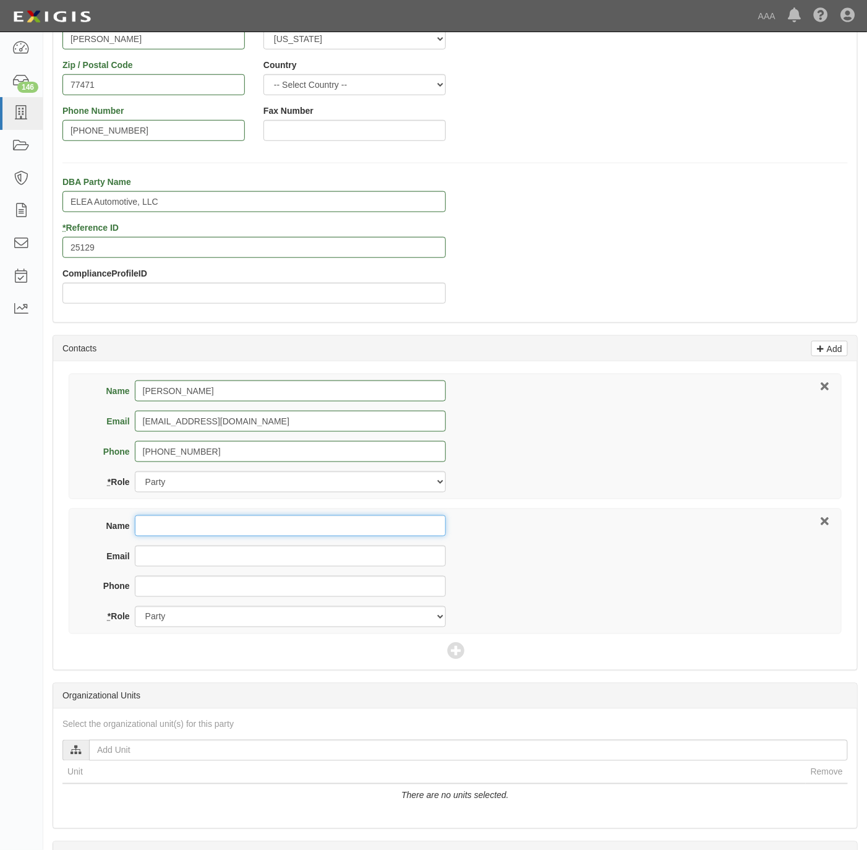
click at [354, 531] on input "Name" at bounding box center [290, 525] width 311 height 21
paste input "The Riverchase Ins Company LLC"
type input "The Riverchase Ins Company LLC"
click at [327, 557] on input "Email" at bounding box center [290, 556] width 311 height 21
paste input "executiveoffice@riverchasecompany.com"
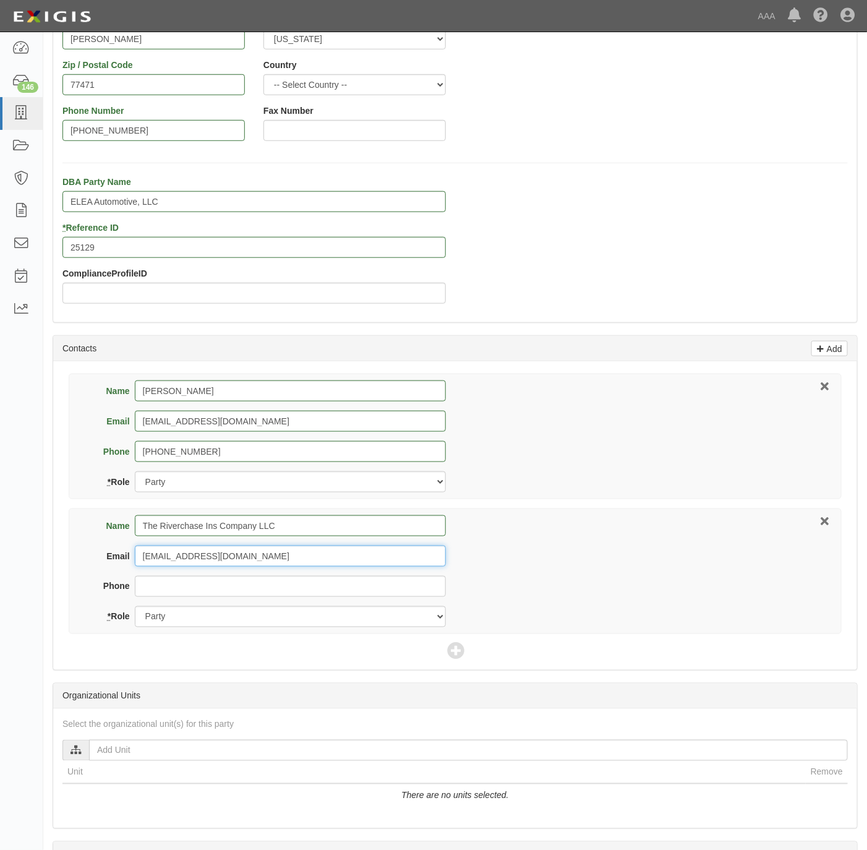
type input "executiveoffice@riverchasecompany.com"
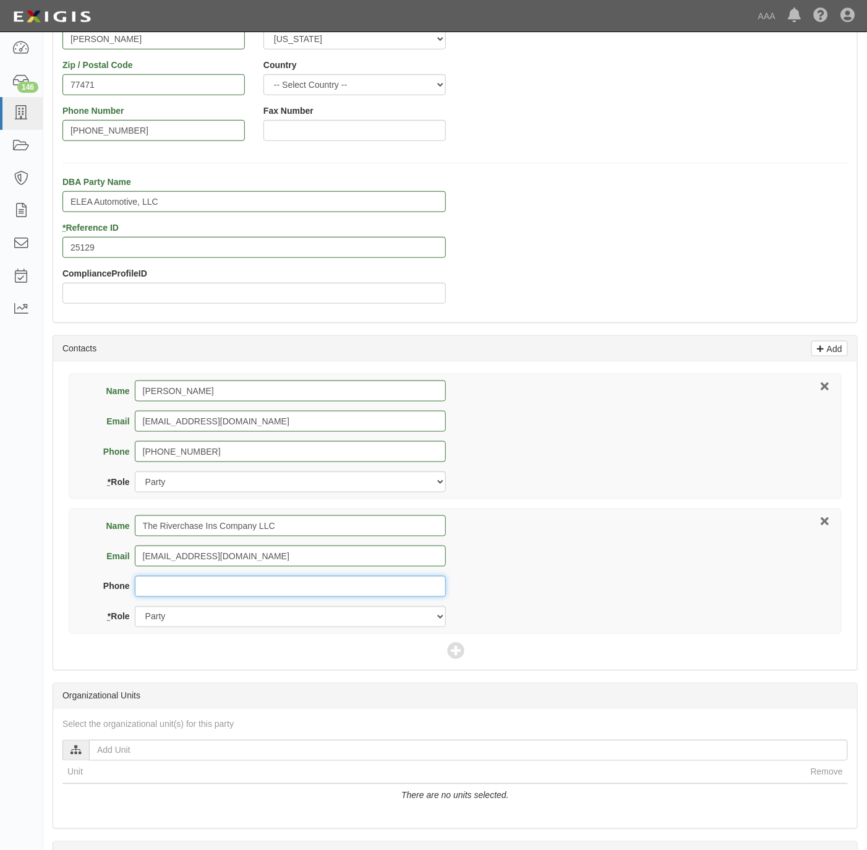
click at [168, 587] on input "Phone" at bounding box center [290, 586] width 311 height 21
paste input "321-370-4840"
type input "321-370-4840"
click at [171, 617] on select "Party Broker Other" at bounding box center [290, 616] width 311 height 21
select select "Broker"
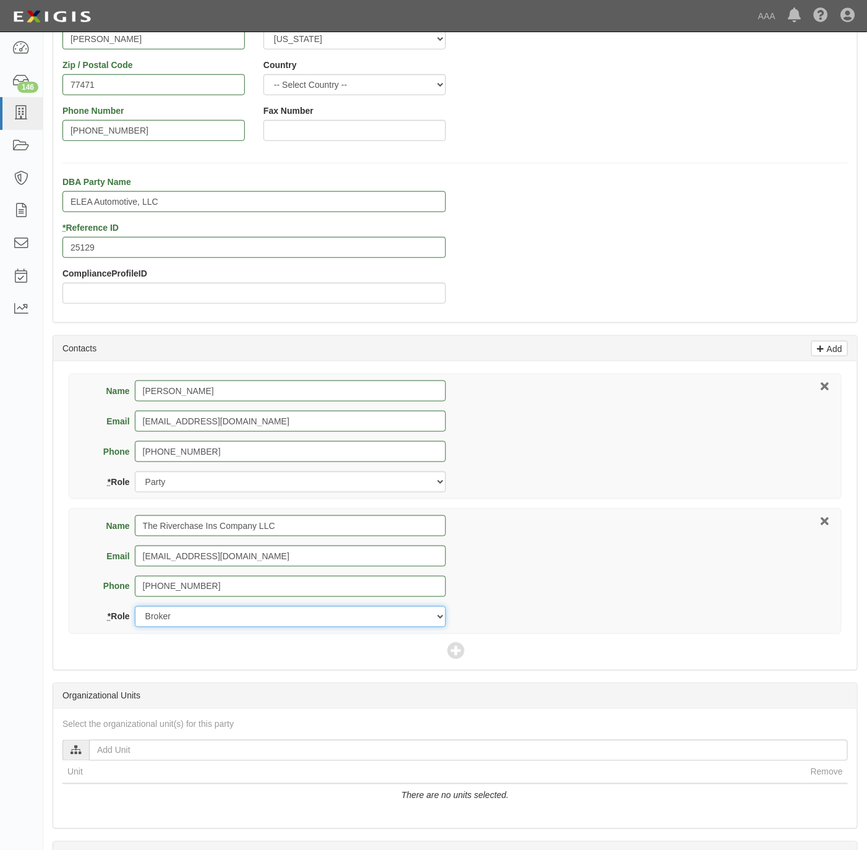
click at [135, 609] on select "Party Broker Other" at bounding box center [290, 616] width 311 height 21
click at [442, 653] on div "Name Sean Smith Email ssmith@texanhyundai.com Phone 832-586-8700 * Role Party B…" at bounding box center [455, 515] width 804 height 309
click at [453, 650] on icon at bounding box center [455, 651] width 17 height 17
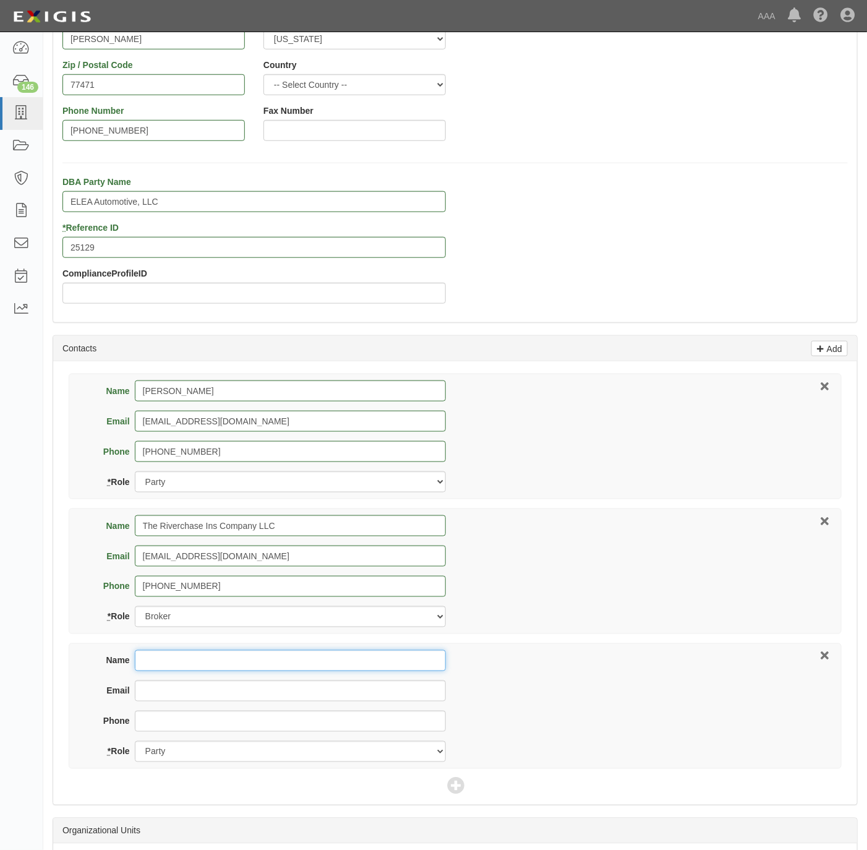
click at [212, 666] on input "Name" at bounding box center [290, 660] width 311 height 21
paste input "Bradley Holmes"
type input "Bradley Holmes"
paste input "Bradley Holmes"
click at [171, 685] on input "holmes.Bradley@ace.aaa.com" at bounding box center [290, 690] width 311 height 21
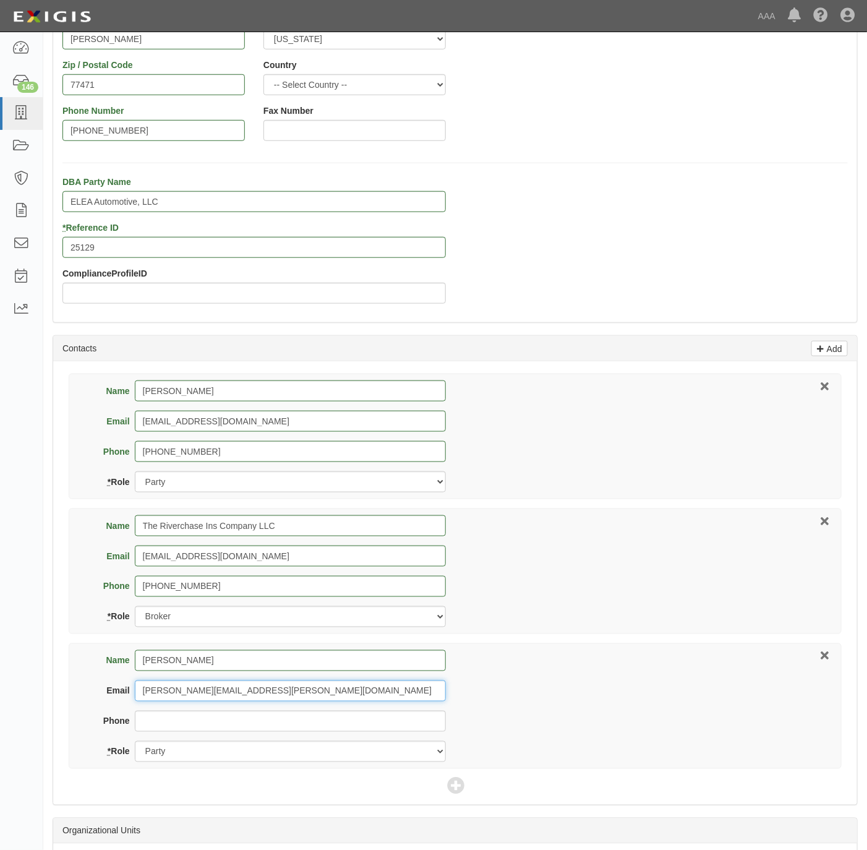
type input "holmes.bradley@ace.aaa.com"
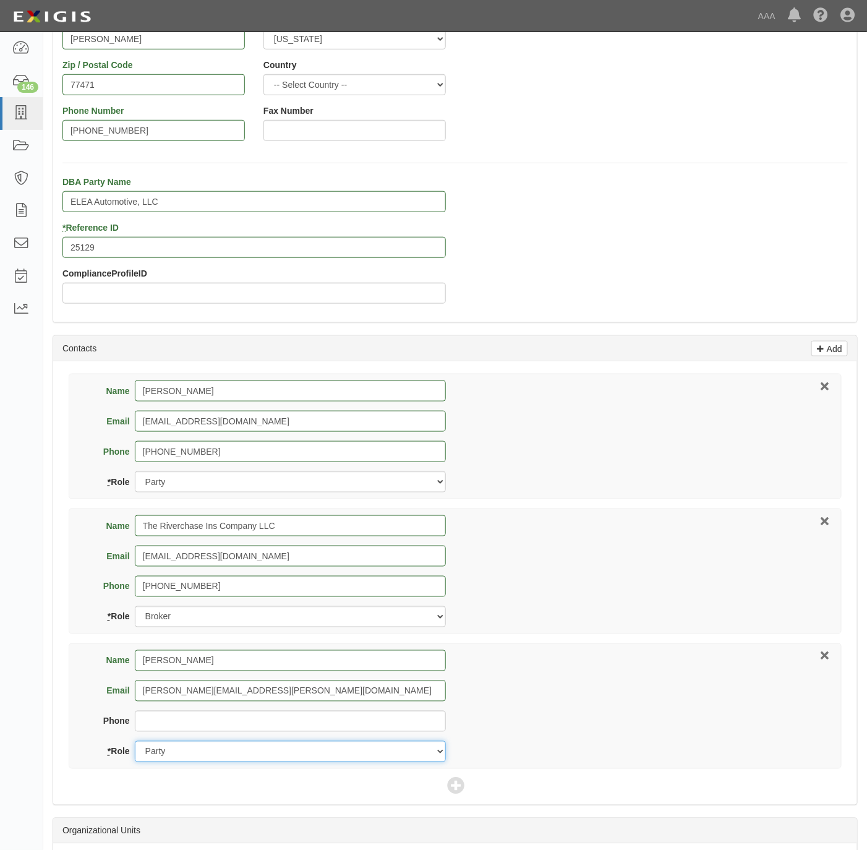
click at [200, 750] on select "Party Broker Other" at bounding box center [290, 751] width 311 height 21
select select "Other"
click at [135, 744] on select "Party Broker Other" at bounding box center [290, 751] width 311 height 21
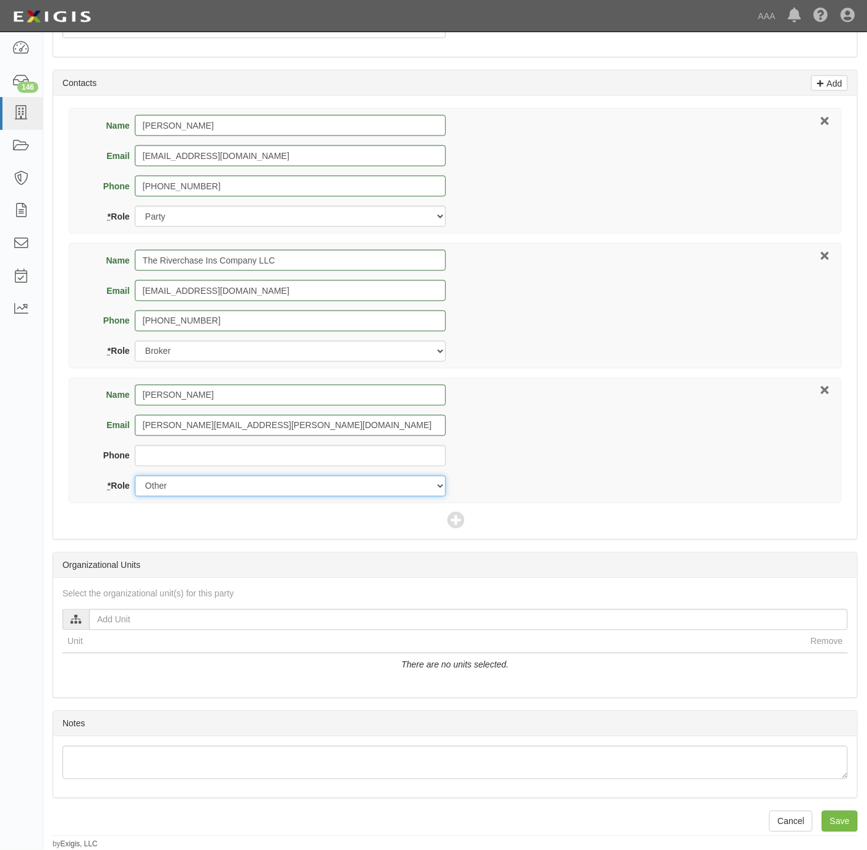
scroll to position [550, 0]
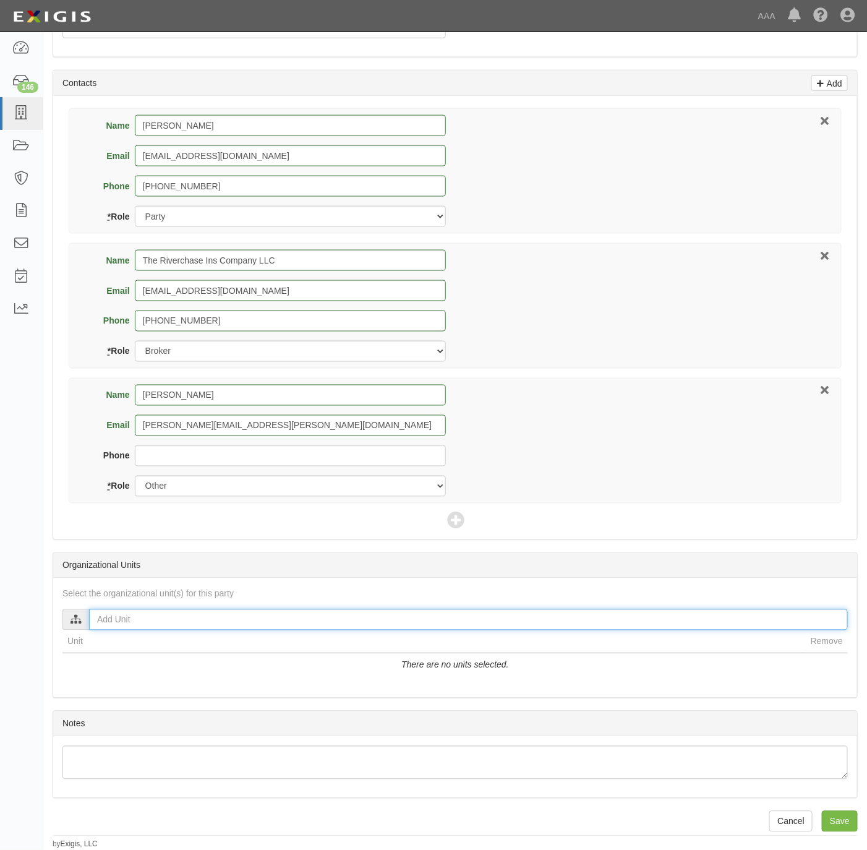
click at [210, 609] on input "text" at bounding box center [468, 619] width 759 height 21
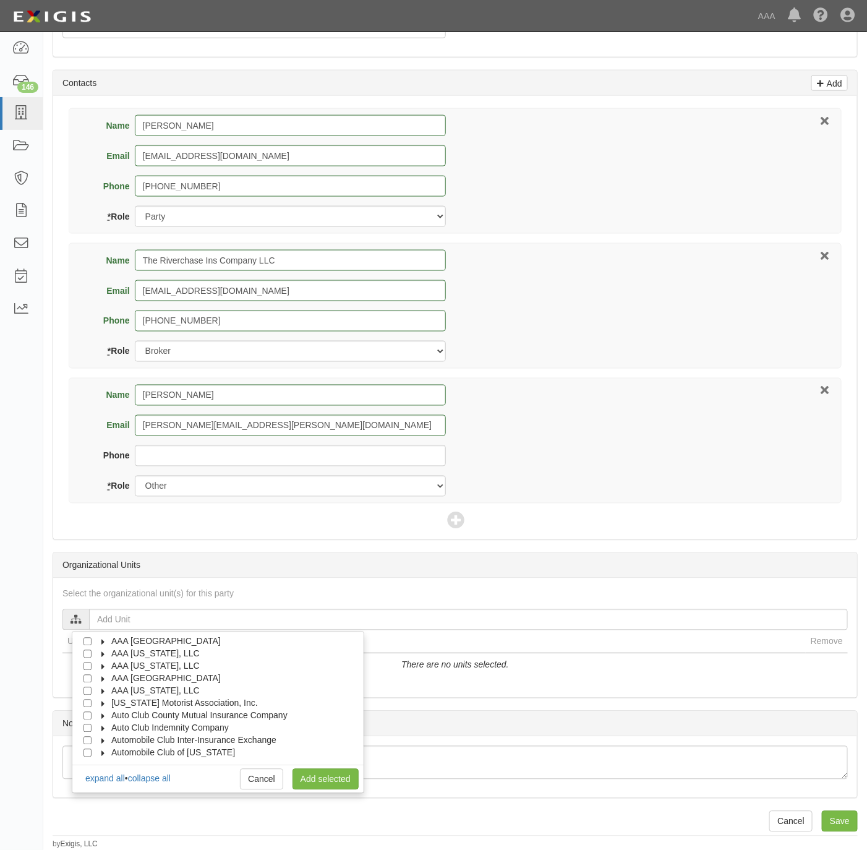
click at [158, 687] on span "AAA [US_STATE], LLC" at bounding box center [155, 691] width 88 height 10
click at [149, 698] on span "Automotive Services" at bounding box center [161, 703] width 79 height 10
click at [109, 729] on input "Approved Automotive Repair (AAR)" at bounding box center [110, 728] width 8 height 8
checkbox input "true"
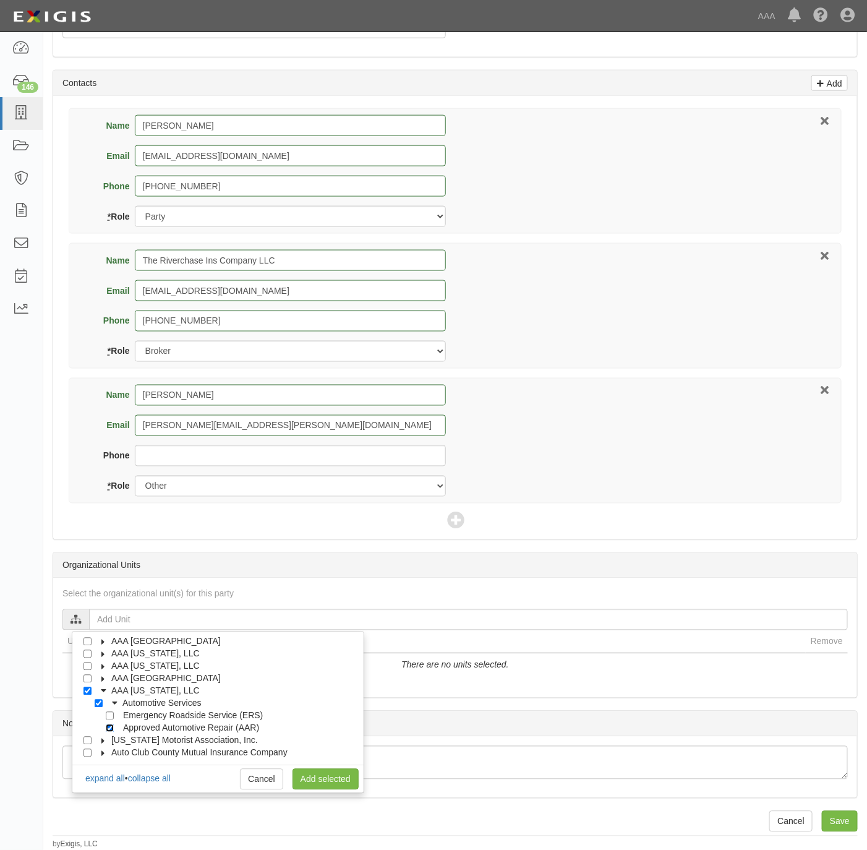
checkbox input "true"
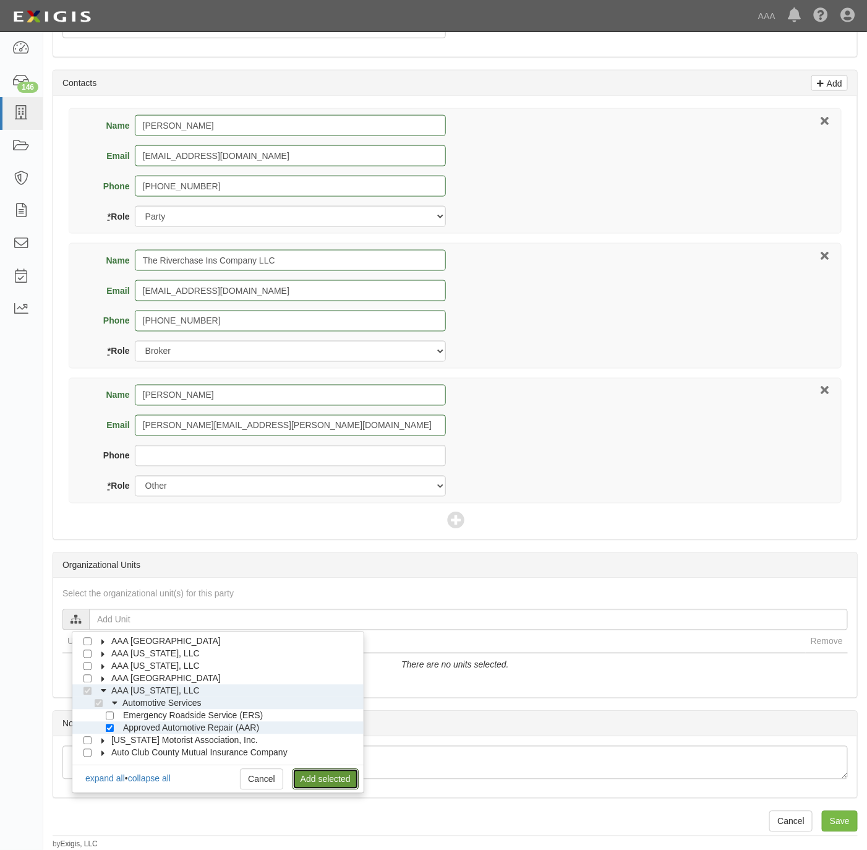
click at [311, 779] on link "Add selected" at bounding box center [326, 779] width 66 height 21
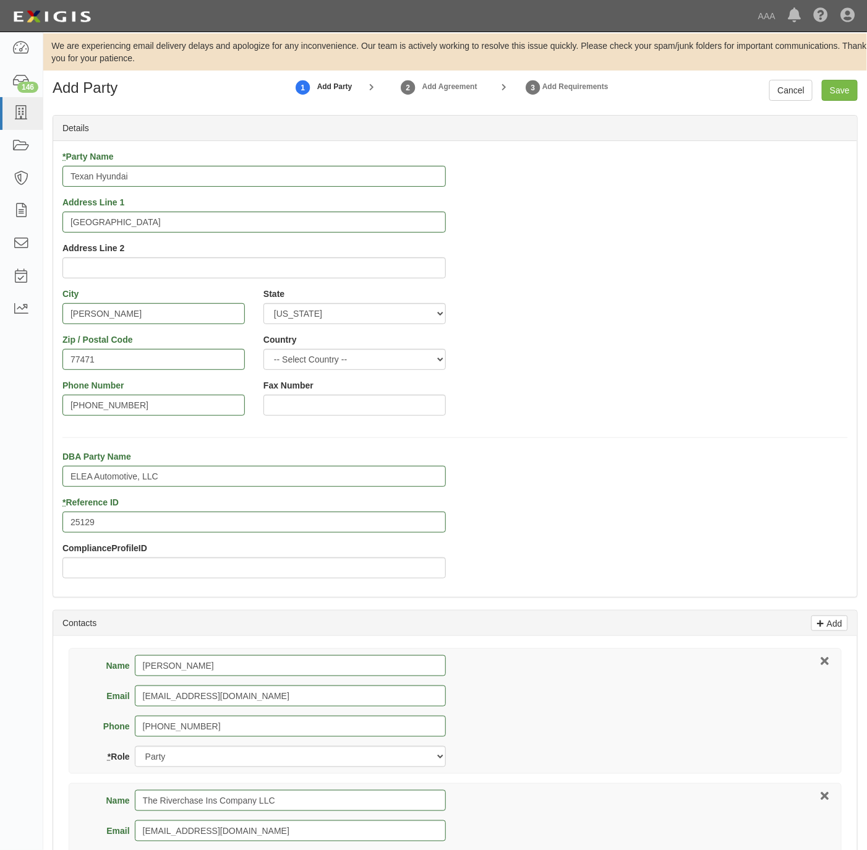
scroll to position [0, 0]
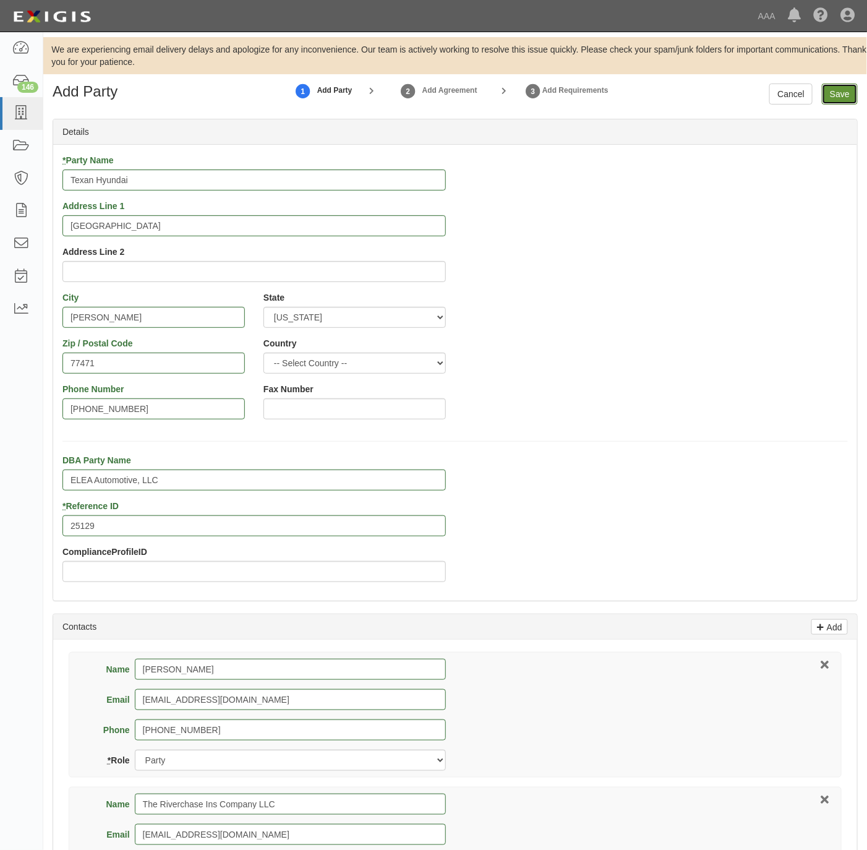
click at [839, 91] on input "Save" at bounding box center [840, 94] width 36 height 21
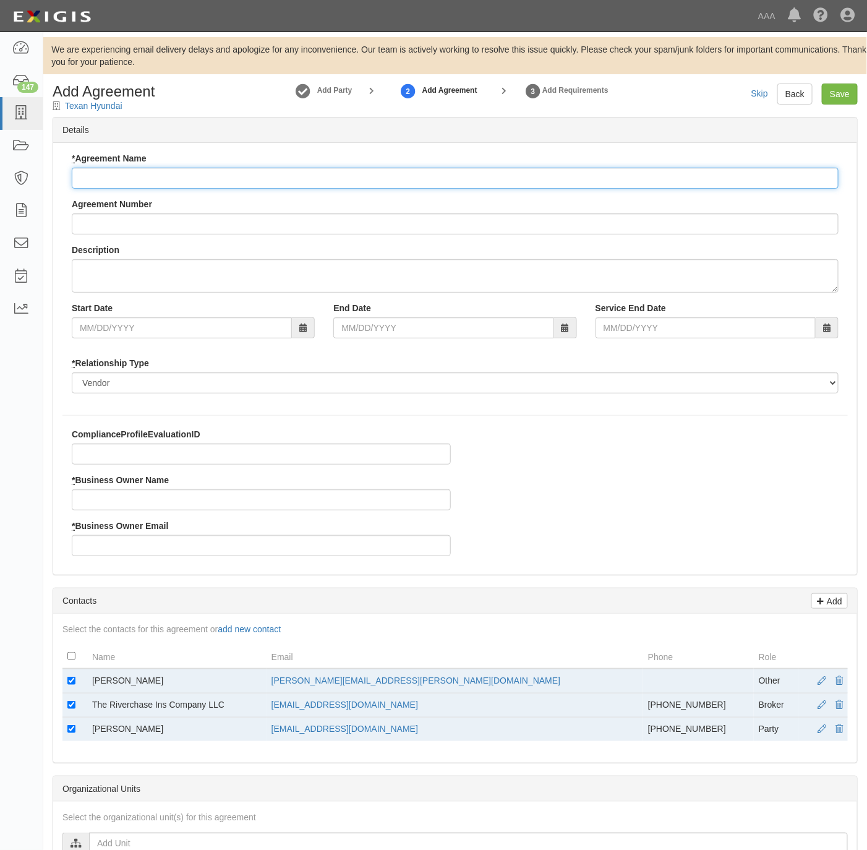
click at [438, 184] on input "* Agreement Name" at bounding box center [455, 178] width 767 height 21
type input "[US_STATE] AAR"
drag, startPoint x: 176, startPoint y: 679, endPoint x: 93, endPoint y: 681, distance: 83.5
click at [93, 681] on td "[PERSON_NAME]" at bounding box center [176, 681] width 179 height 25
copy td "[PERSON_NAME]"
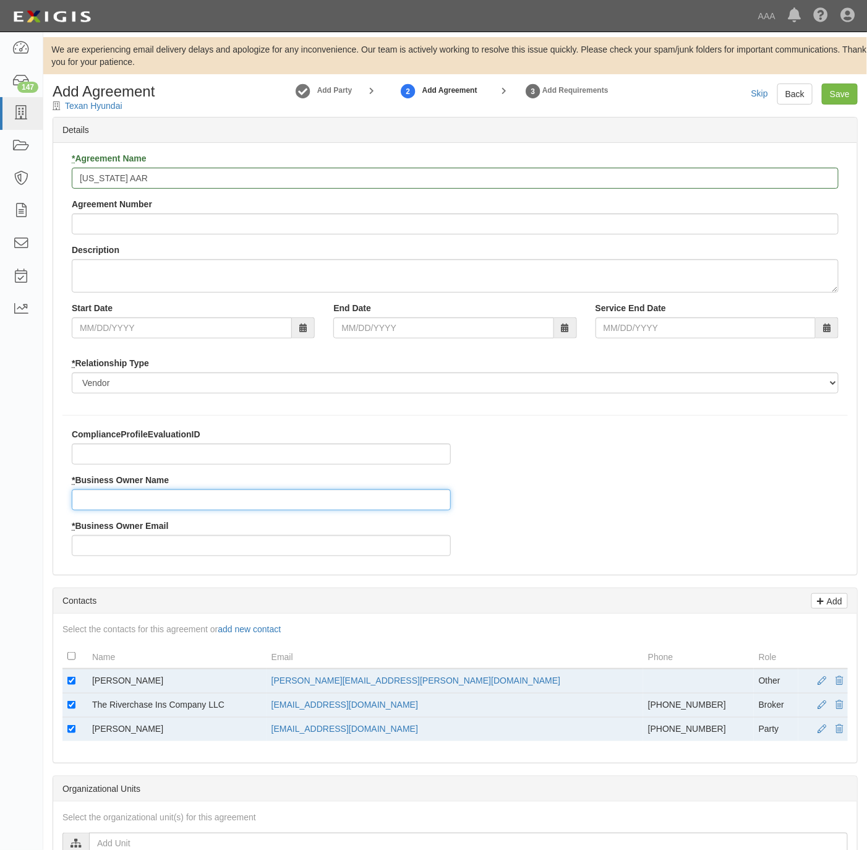
drag, startPoint x: 93, startPoint y: 681, endPoint x: 160, endPoint y: 510, distance: 183.6
click at [130, 498] on input "* Business Owner Name" at bounding box center [261, 499] width 379 height 21
paste input "Bradley Holmes"
type input "Bradley Holmes"
drag, startPoint x: 484, startPoint y: 675, endPoint x: 333, endPoint y: 681, distance: 151.7
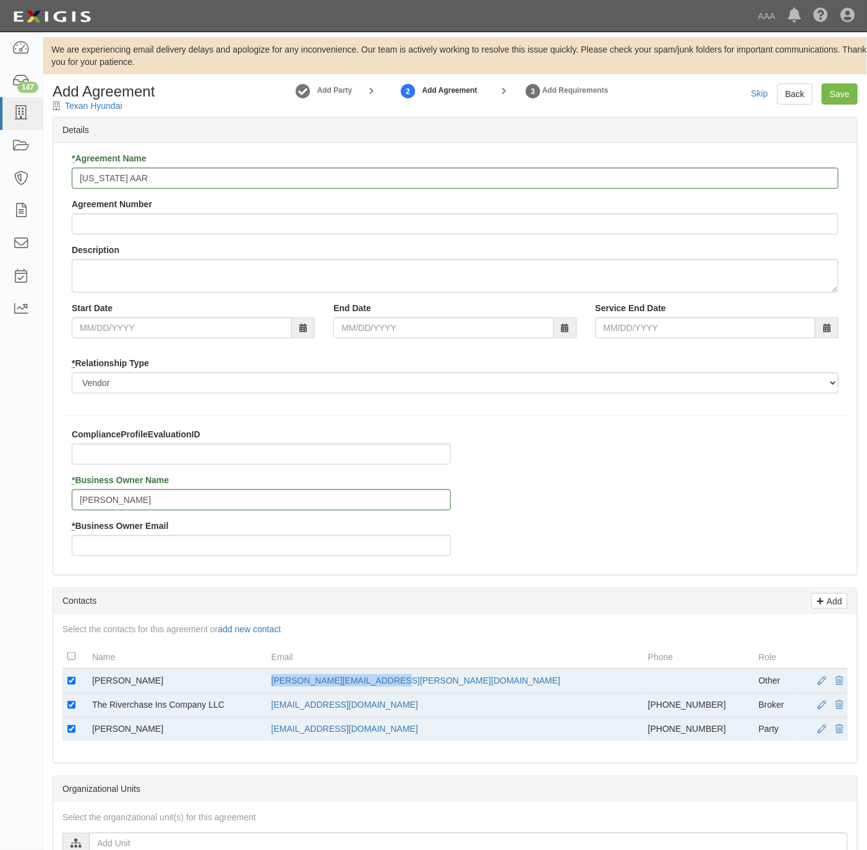
click at [333, 681] on td "holmes.bradley@ace.aaa.com" at bounding box center [455, 681] width 377 height 25
copy link "holmes.bradley@ace.aaa.com"
click at [167, 535] on div "* Business Owner Email" at bounding box center [261, 538] width 379 height 36
click at [138, 547] on input "* Business Owner Email" at bounding box center [261, 545] width 379 height 21
paste input "holmes.bradley@ace.aaa.com"
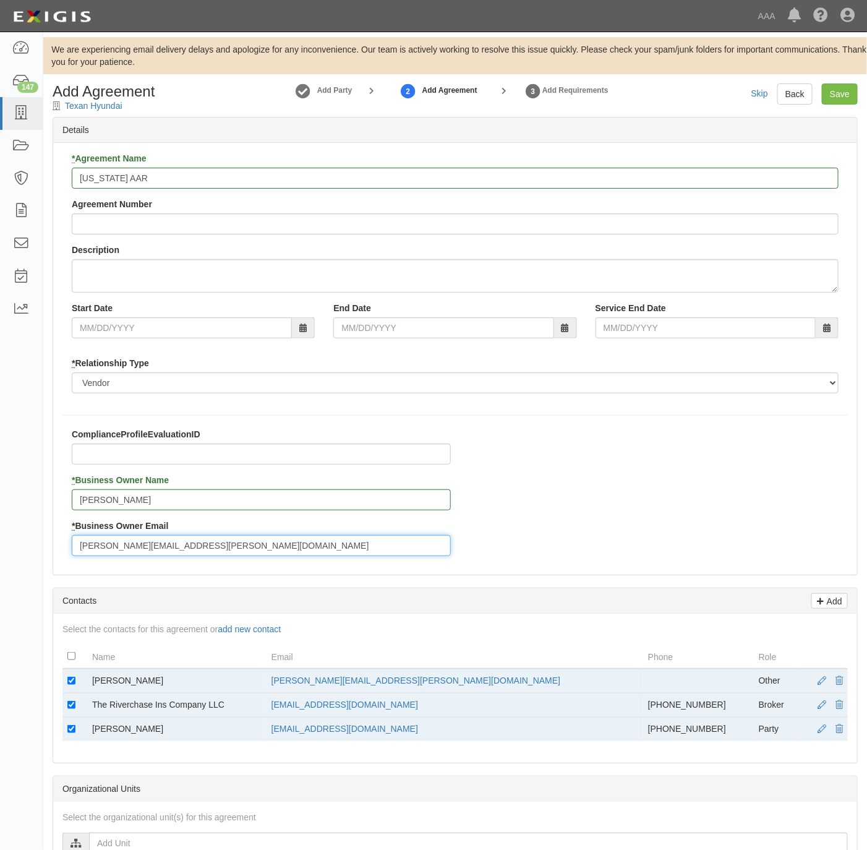
type input "holmes.bradley@ace.aaa.com"
drag, startPoint x: 71, startPoint y: 681, endPoint x: 79, endPoint y: 713, distance: 33.2
click at [71, 682] on input "checkbox" at bounding box center [71, 681] width 8 height 8
checkbox input "false"
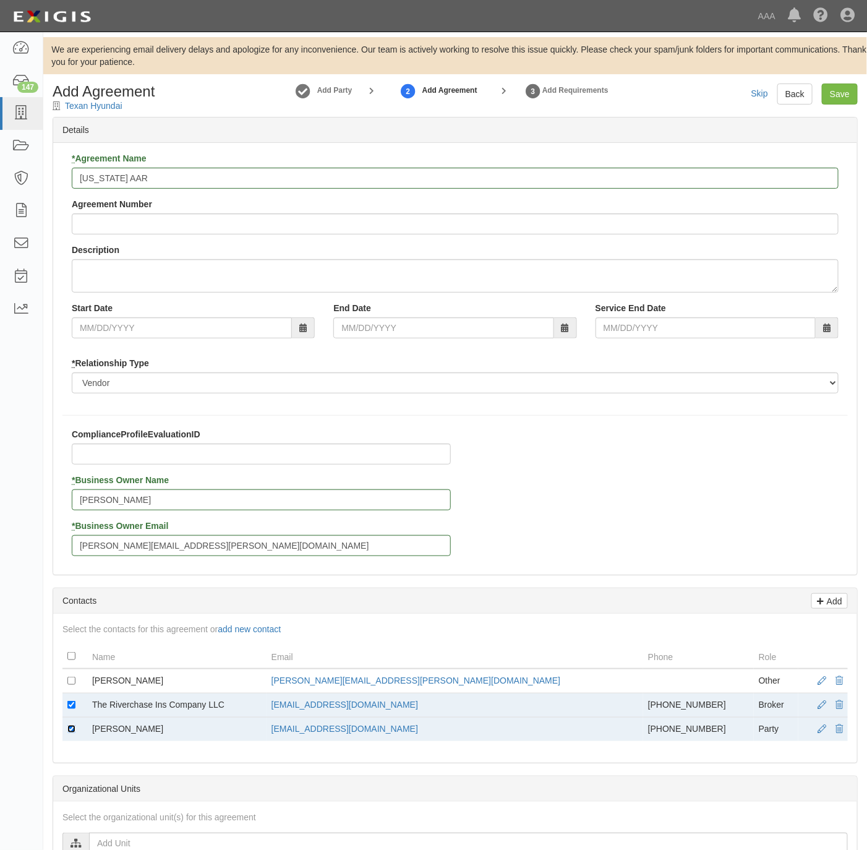
click at [74, 731] on input "checkbox" at bounding box center [71, 729] width 8 height 8
checkbox input "false"
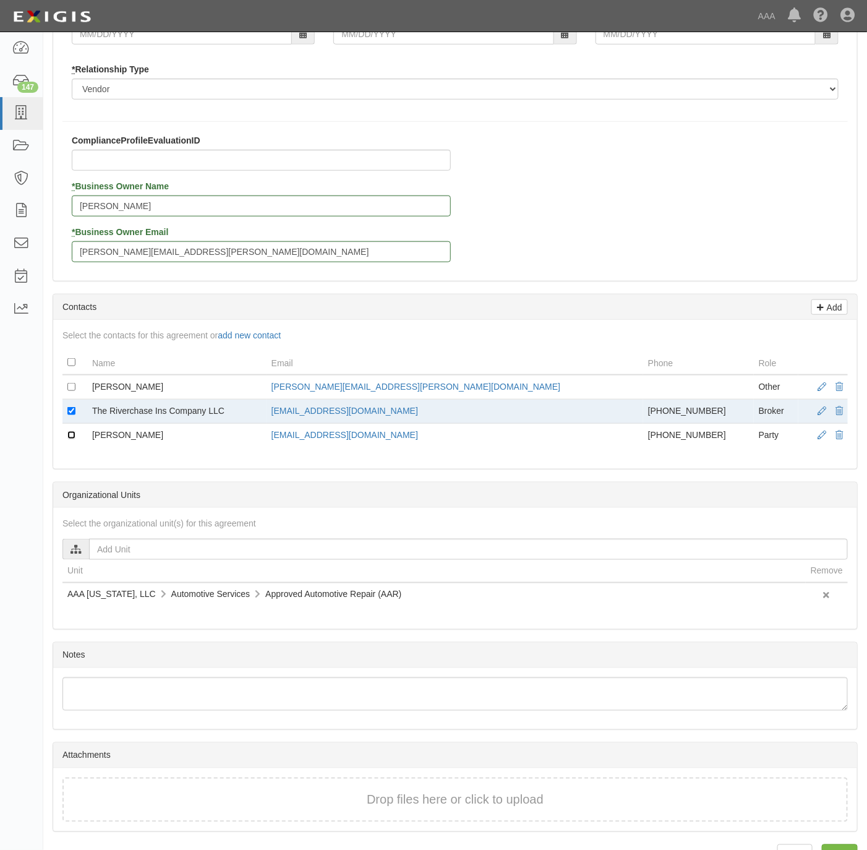
scroll to position [337, 0]
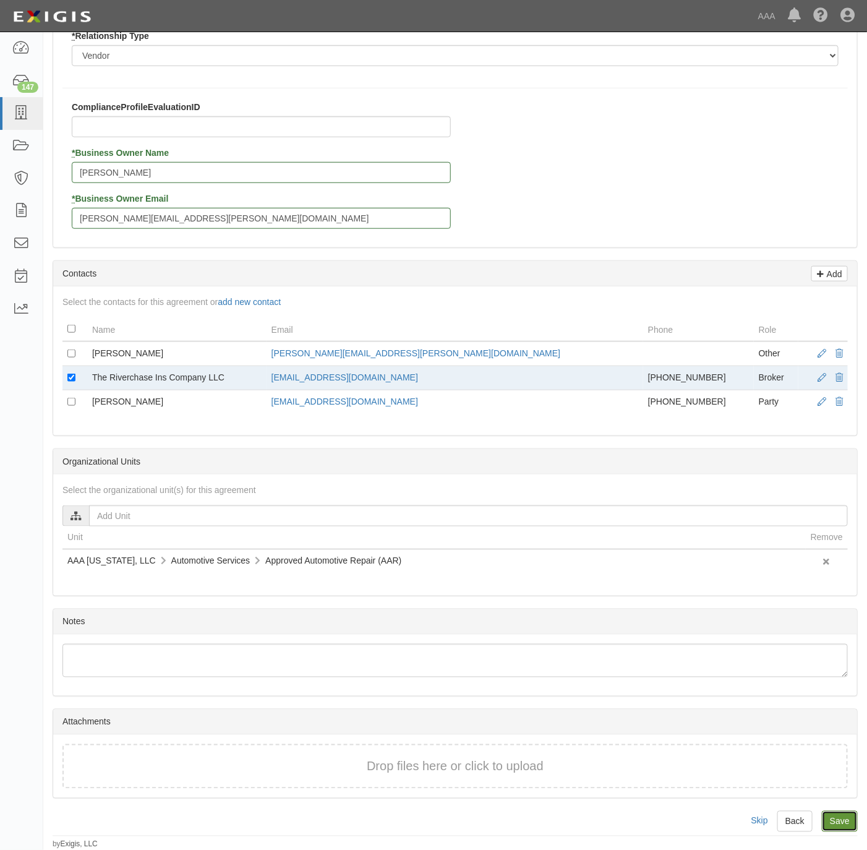
click at [843, 820] on input "Save" at bounding box center [840, 821] width 36 height 21
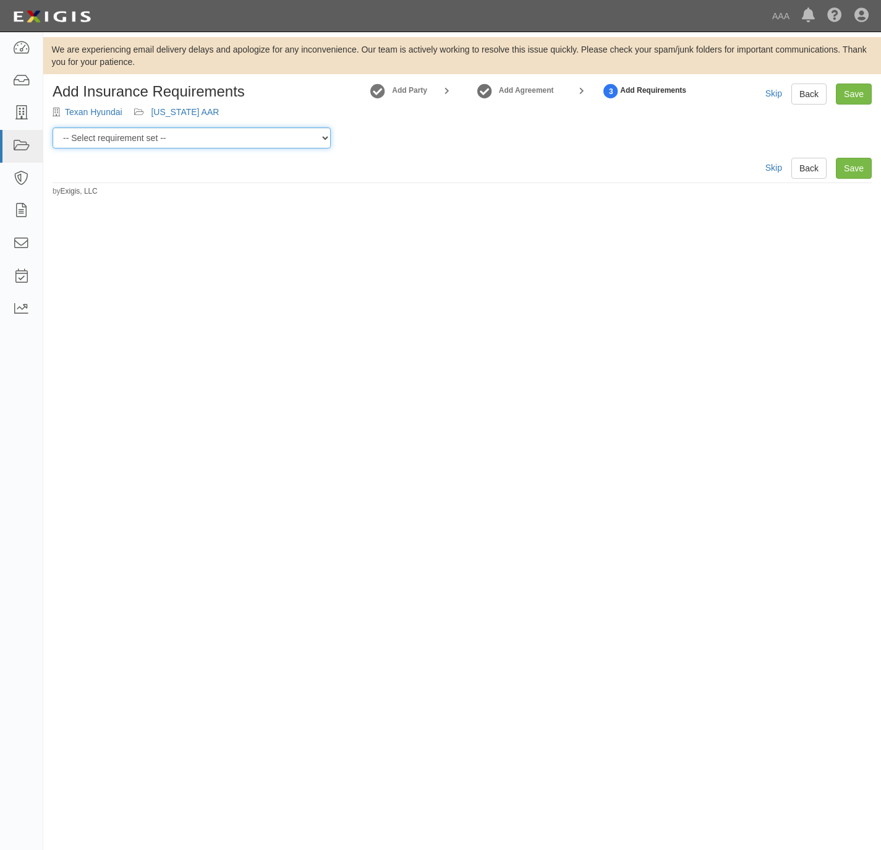
drag, startPoint x: 143, startPoint y: 139, endPoint x: 147, endPoint y: 145, distance: 6.7
click at [143, 140] on select "-- Select requirement set -- AAA East Central AAR AAA East Central ERS AAA East…" at bounding box center [192, 137] width 278 height 21
select select "16682"
click at [53, 127] on select "-- Select requirement set -- AAA East Central AAR AAA East Central ERS AAA East…" at bounding box center [192, 137] width 278 height 21
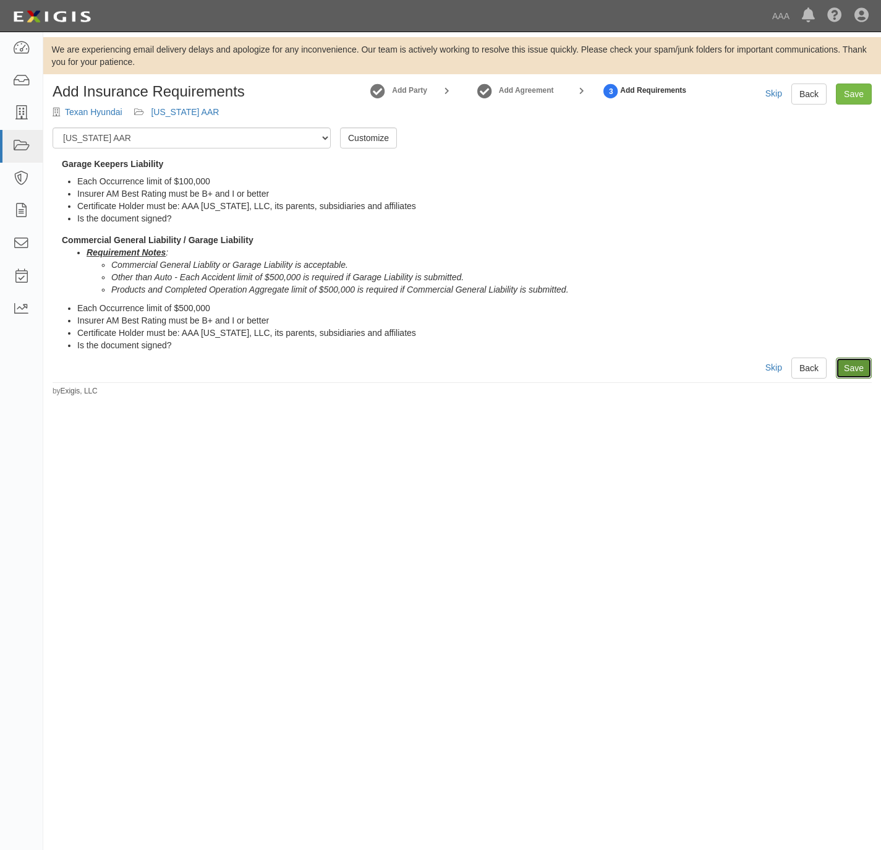
click at [847, 366] on link "Save" at bounding box center [854, 368] width 36 height 21
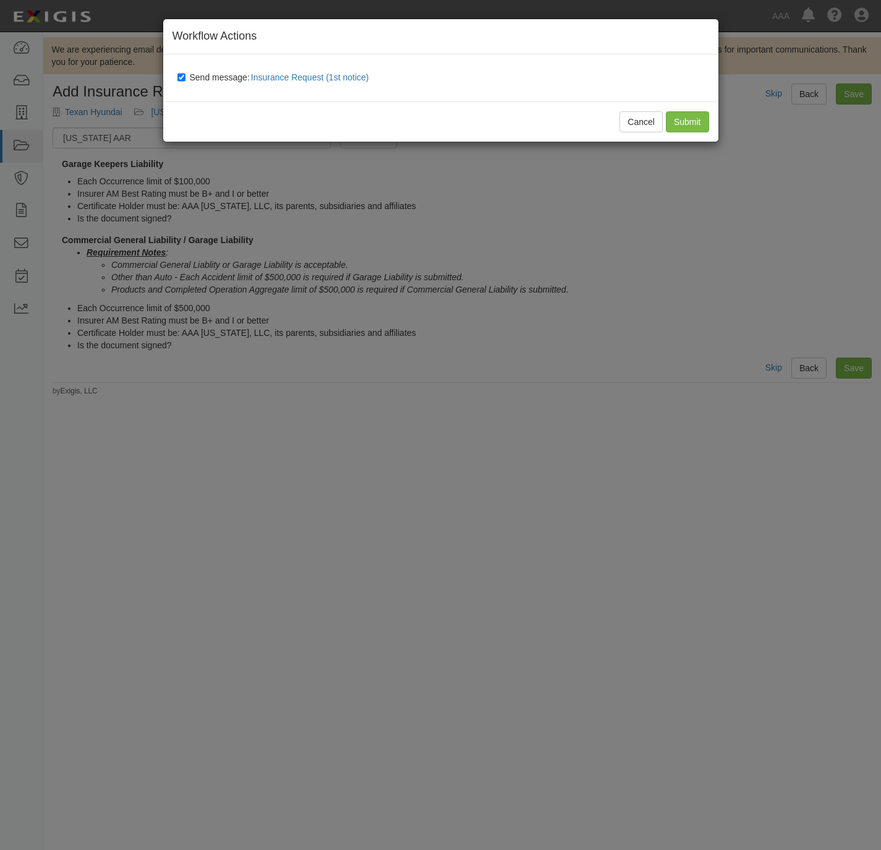
drag, startPoint x: 193, startPoint y: 79, endPoint x: 207, endPoint y: 79, distance: 13.6
click at [193, 79] on span "Send message: Insurance Request (1st notice)" at bounding box center [282, 77] width 184 height 10
click at [186, 79] on input "Send message: Insurance Request (1st notice)" at bounding box center [182, 77] width 8 height 10
checkbox input "false"
click at [671, 125] on input "Submit" at bounding box center [687, 121] width 43 height 21
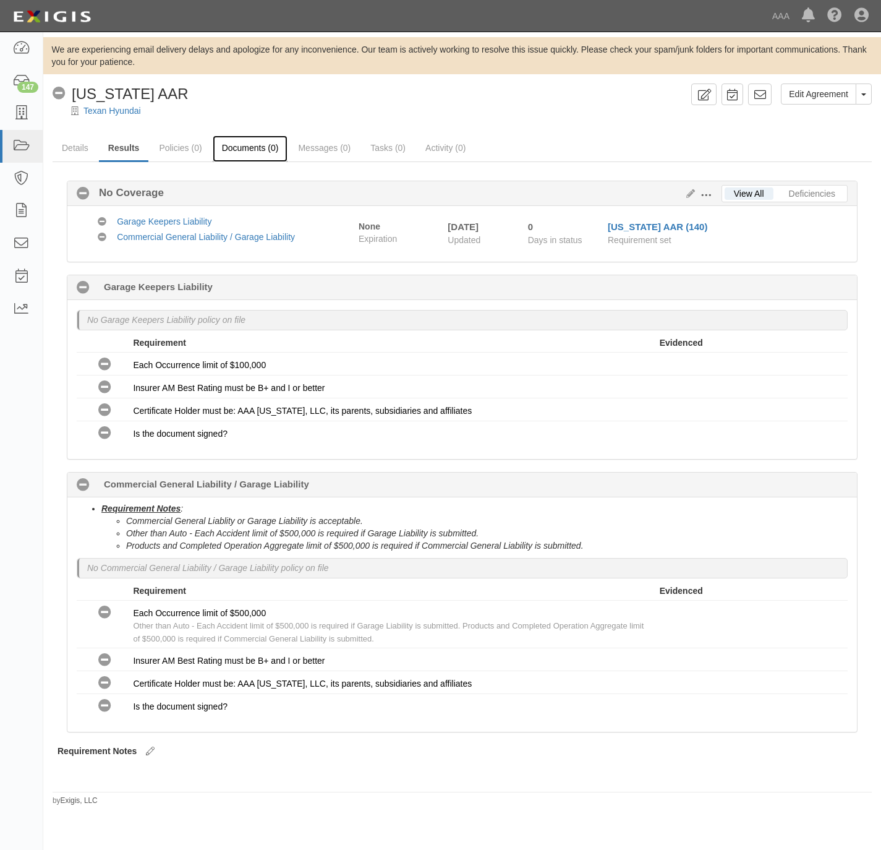
click at [251, 149] on link "Documents (0)" at bounding box center [250, 148] width 75 height 27
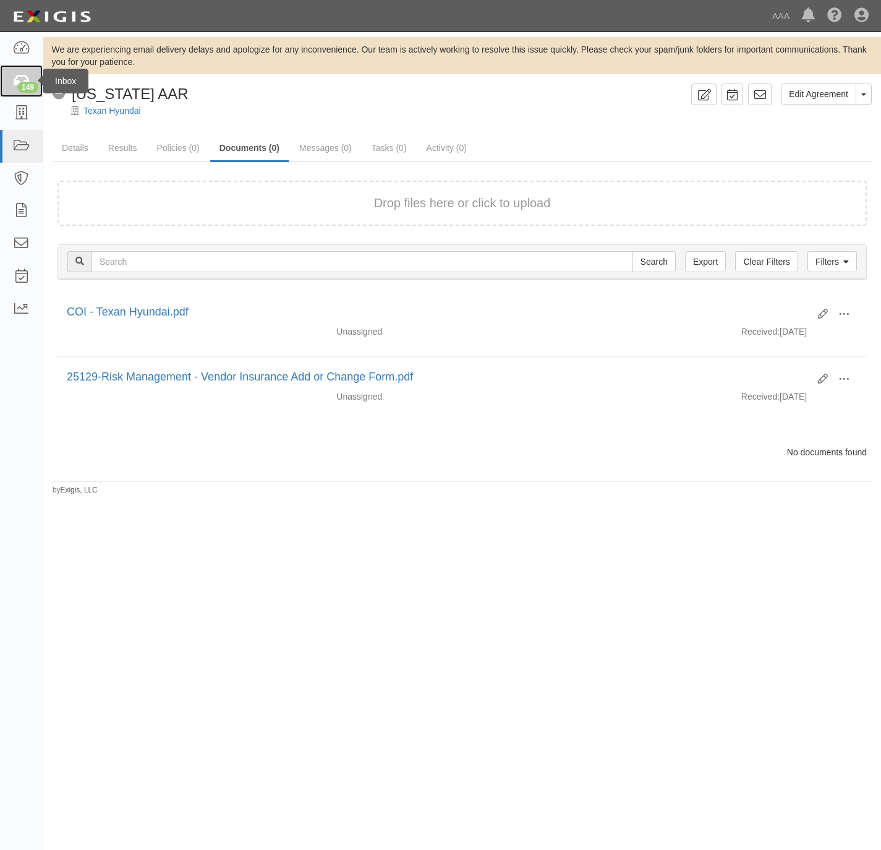
click at [28, 95] on link "149" at bounding box center [21, 81] width 43 height 33
click at [23, 116] on icon at bounding box center [20, 113] width 17 height 14
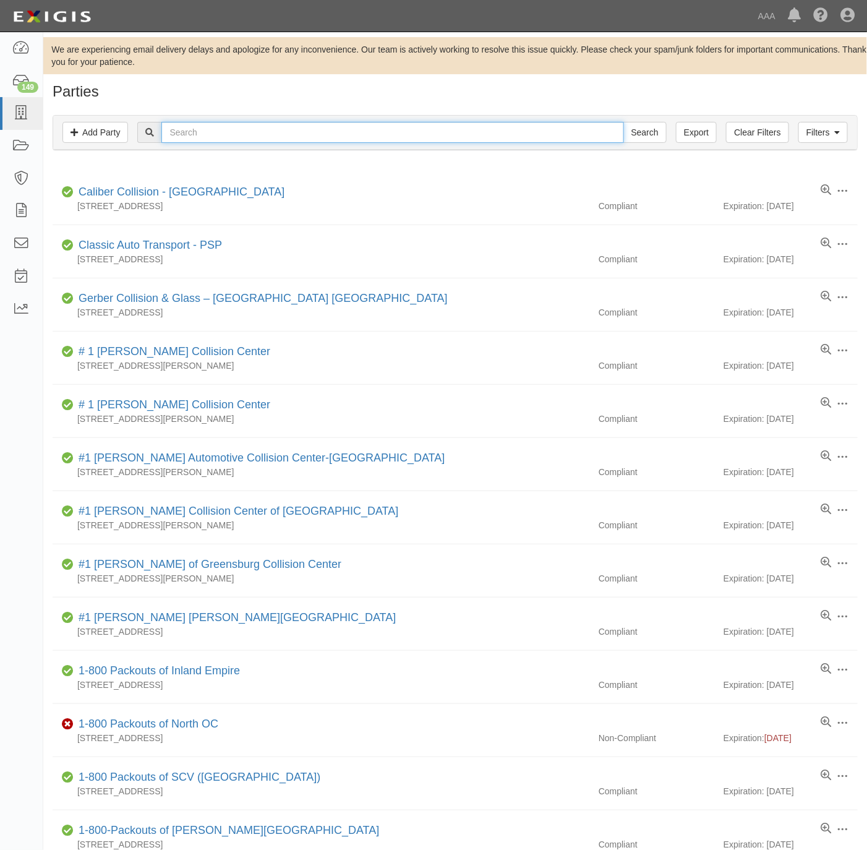
click at [293, 131] on input "text" at bounding box center [392, 132] width 462 height 21
paste input "Shalom Auto and Body,"
type input "Shalom Auto and Body,"
click at [632, 132] on input "Search" at bounding box center [645, 132] width 43 height 21
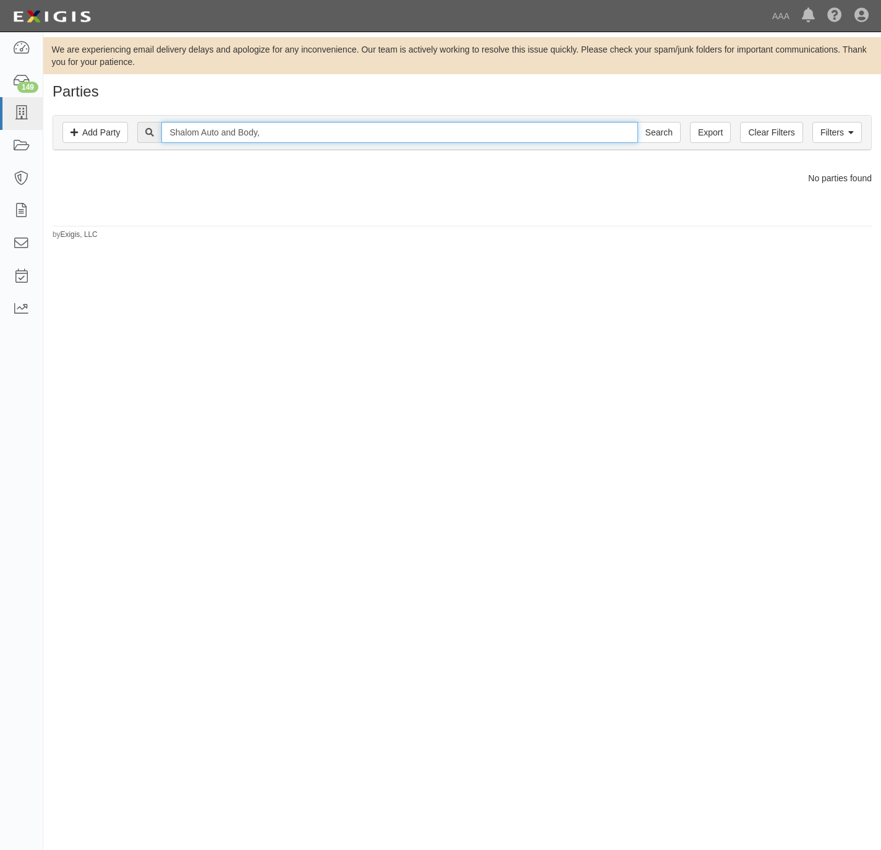
click at [360, 125] on input "Shalom Auto and Body," at bounding box center [399, 132] width 476 height 21
paste input "5296"
type input "5296"
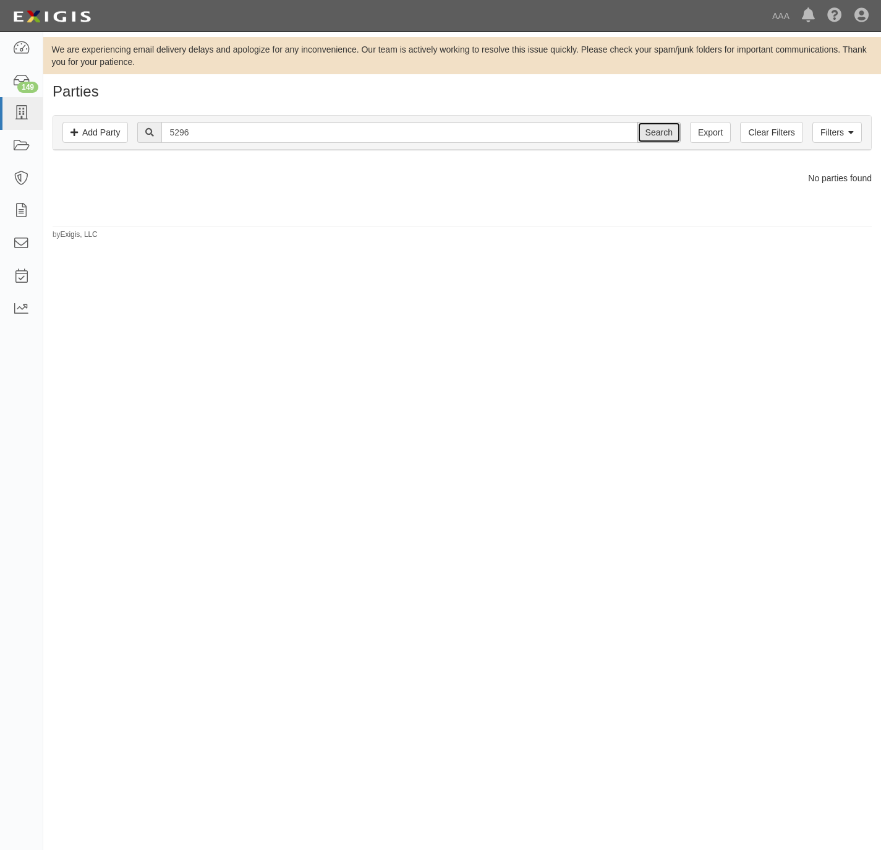
click at [648, 131] on input "Search" at bounding box center [659, 132] width 43 height 21
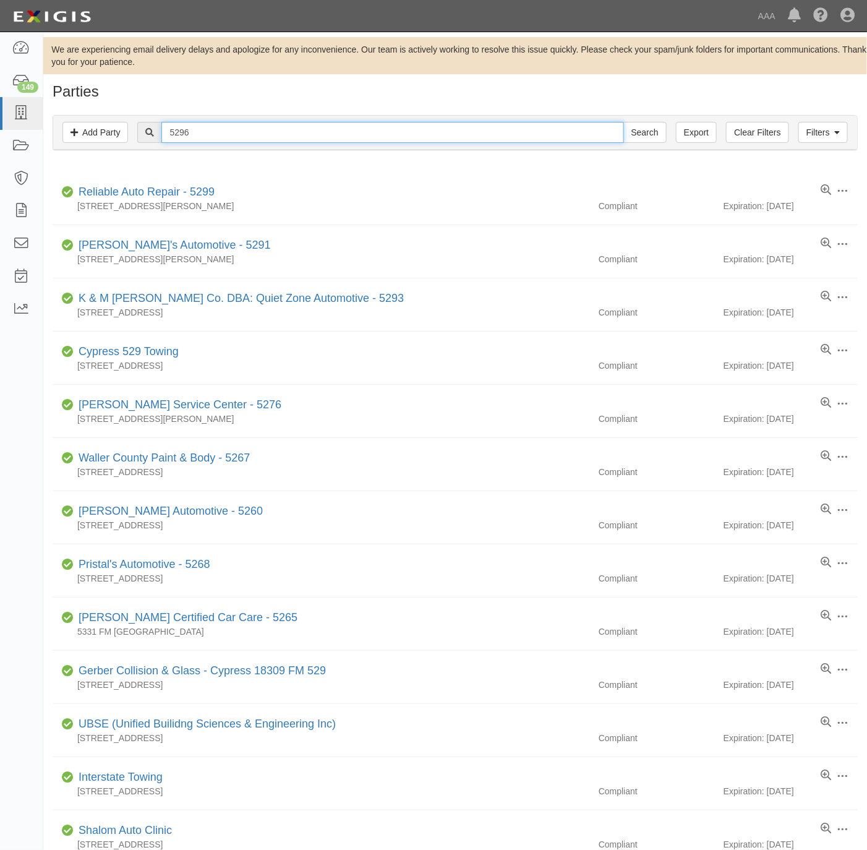
click at [302, 132] on input "5296" at bounding box center [392, 132] width 462 height 21
paste input "Shalom Auto and Body"
type input "Shalom Auto and Body"
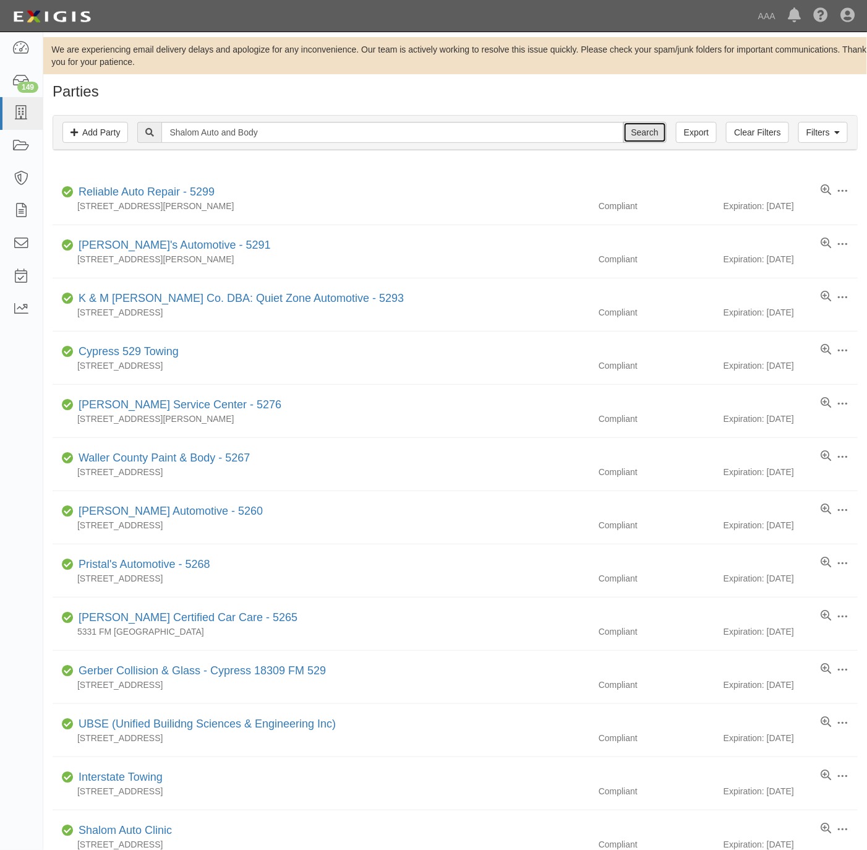
click at [648, 131] on input "Search" at bounding box center [645, 132] width 43 height 21
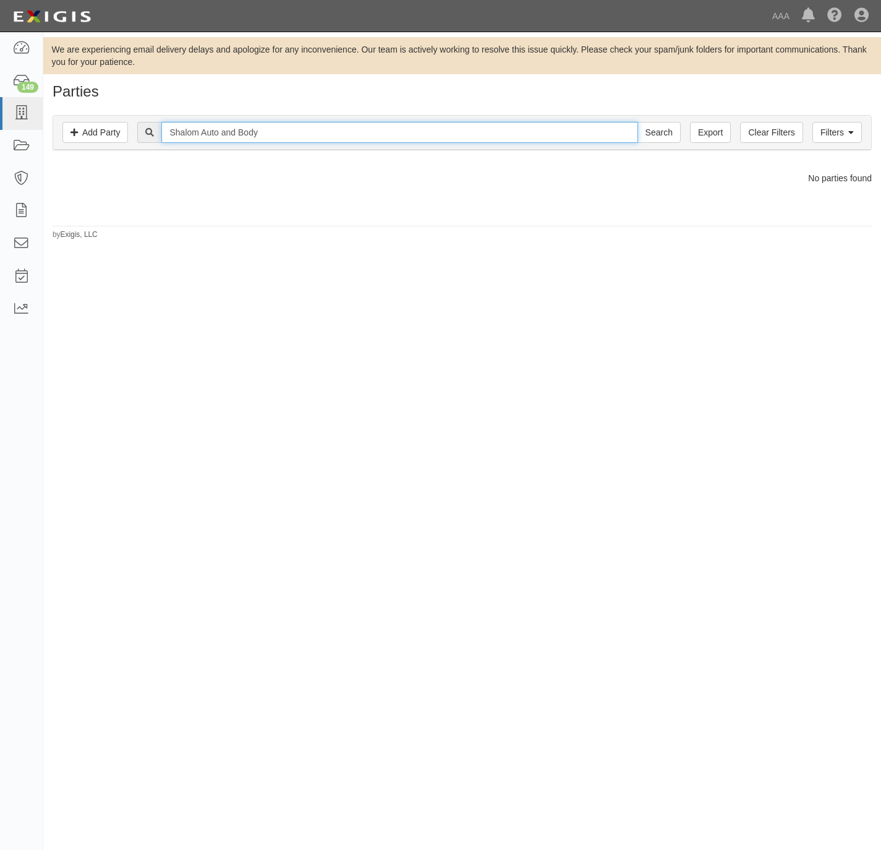
drag, startPoint x: 269, startPoint y: 131, endPoint x: 223, endPoint y: 121, distance: 47.3
click at [223, 122] on input "Shalom Auto and Body" at bounding box center [399, 132] width 476 height 21
type input "Shalom Auto"
click at [638, 122] on input "Search" at bounding box center [659, 132] width 43 height 21
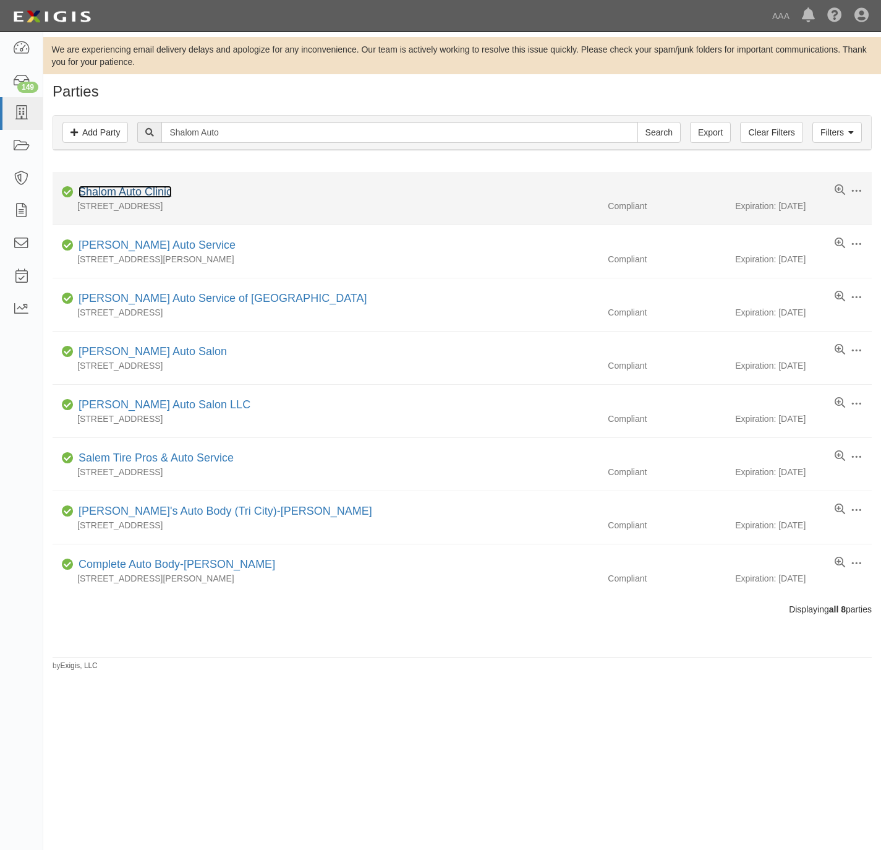
click at [122, 194] on link "Shalom Auto Clinic" at bounding box center [125, 192] width 93 height 12
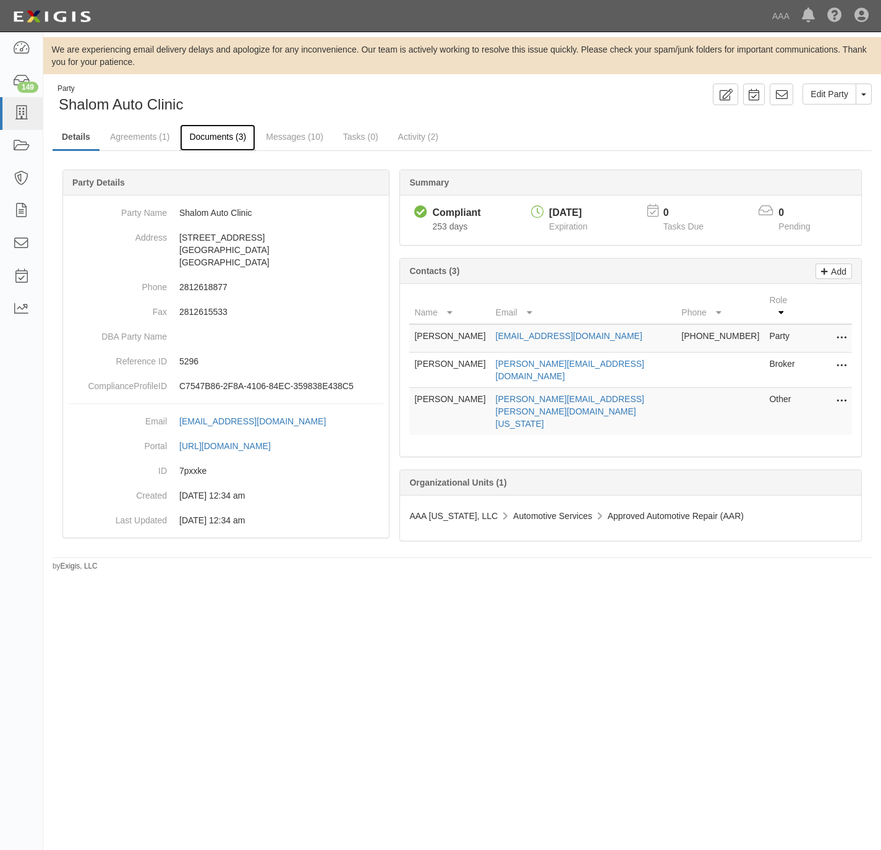
click at [207, 136] on link "Documents (3)" at bounding box center [217, 137] width 75 height 27
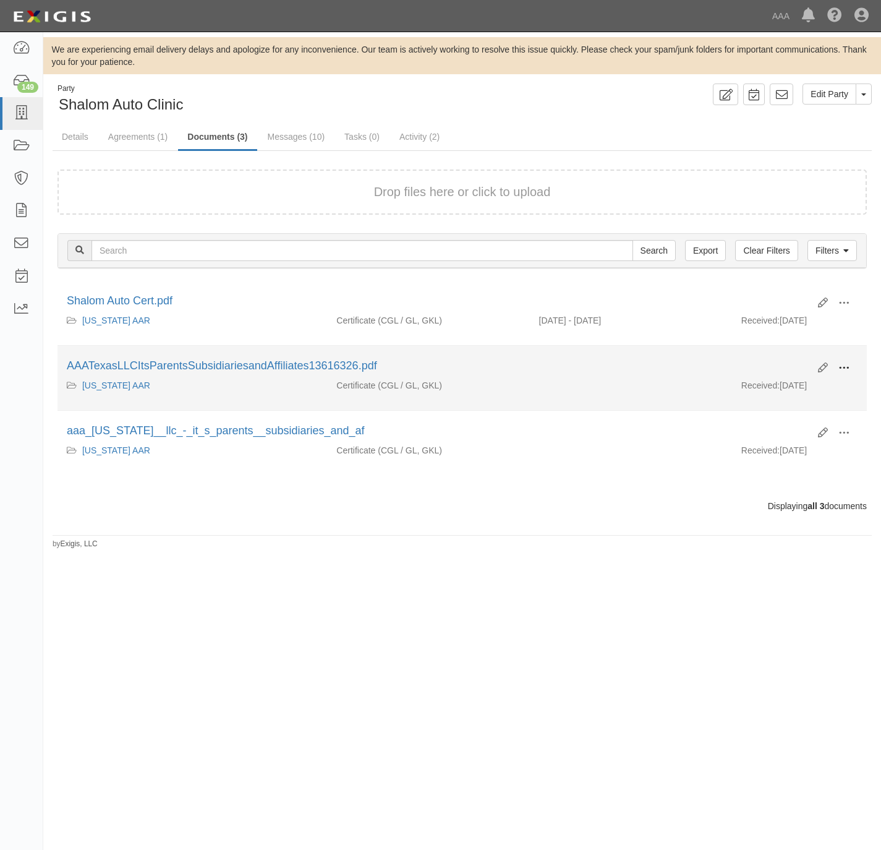
click at [850, 372] on button at bounding box center [844, 368] width 27 height 21
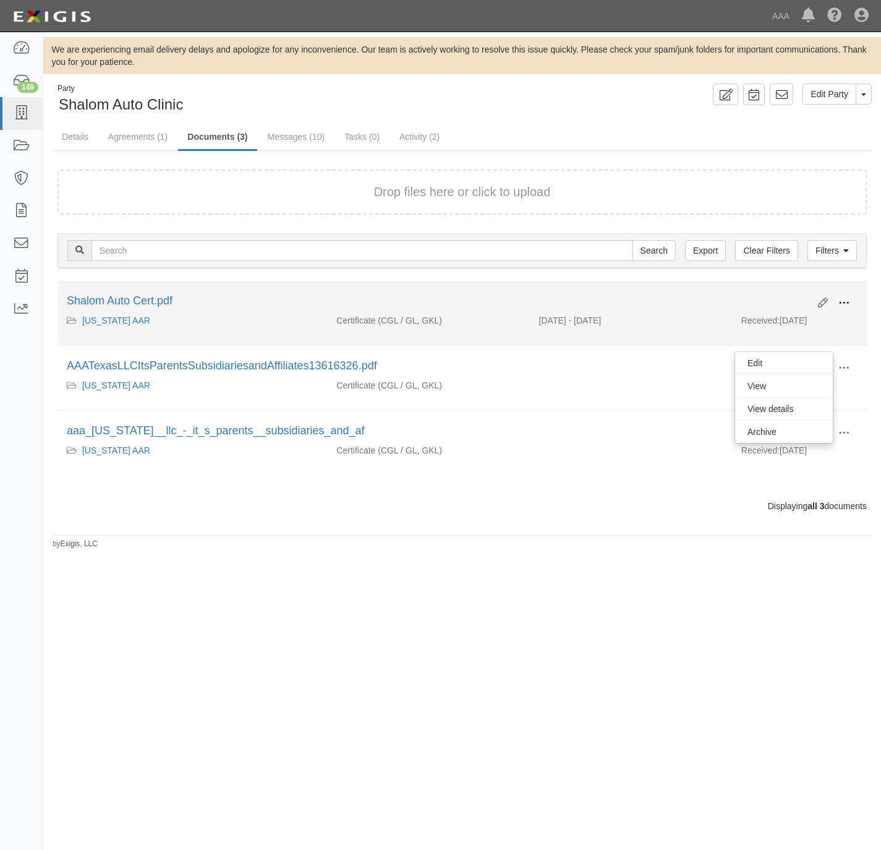
click at [841, 298] on span at bounding box center [844, 303] width 11 height 11
click at [782, 321] on link "View" at bounding box center [784, 321] width 98 height 22
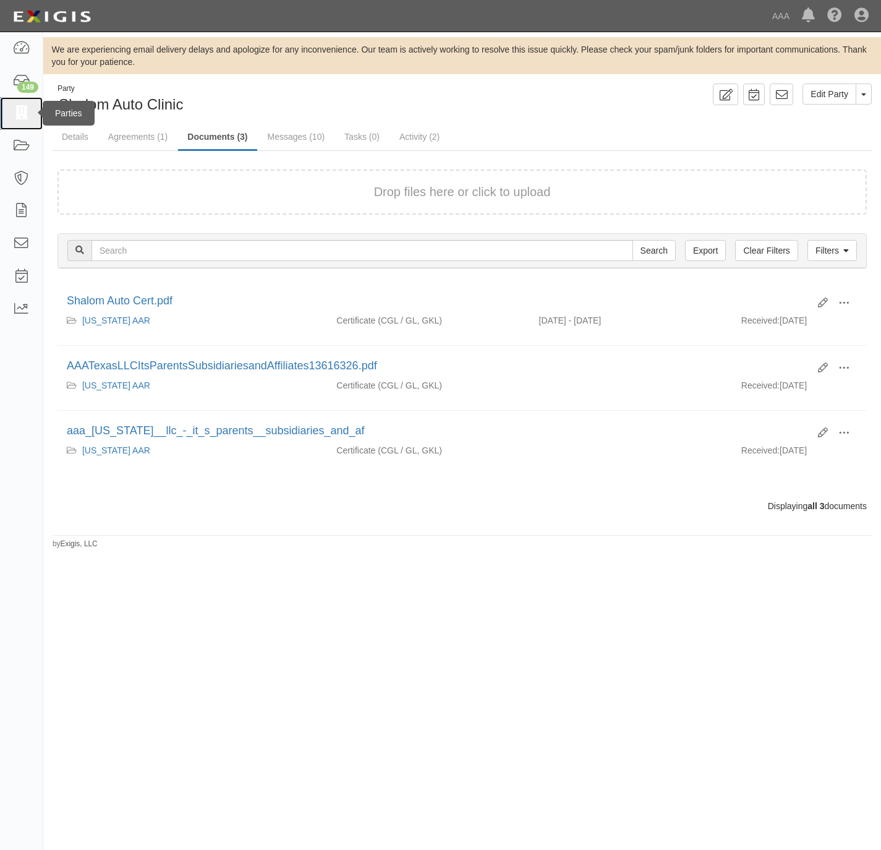
click at [19, 111] on icon at bounding box center [20, 113] width 17 height 14
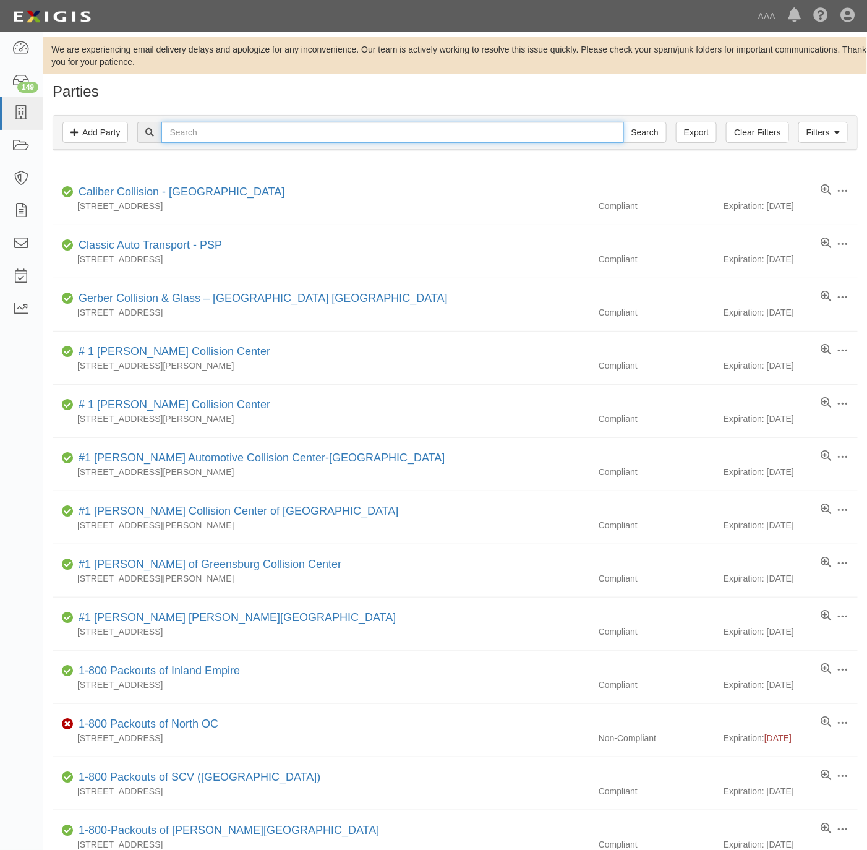
click at [502, 136] on input "text" at bounding box center [392, 132] width 462 height 21
paste input "Cross Roadz"
type input "Cross Roadz"
click at [659, 132] on input "Search" at bounding box center [645, 132] width 43 height 21
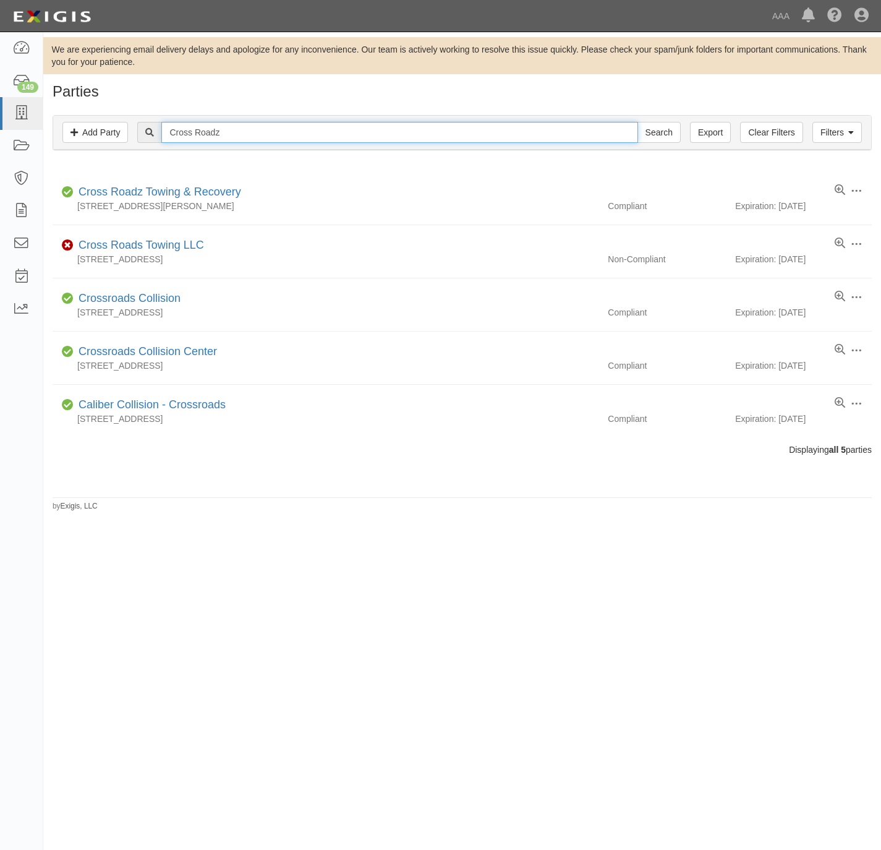
click at [288, 128] on input "Cross Roadz" at bounding box center [399, 132] width 476 height 21
paste input "Perry’s Quality"
type input "Perry’s Quality"
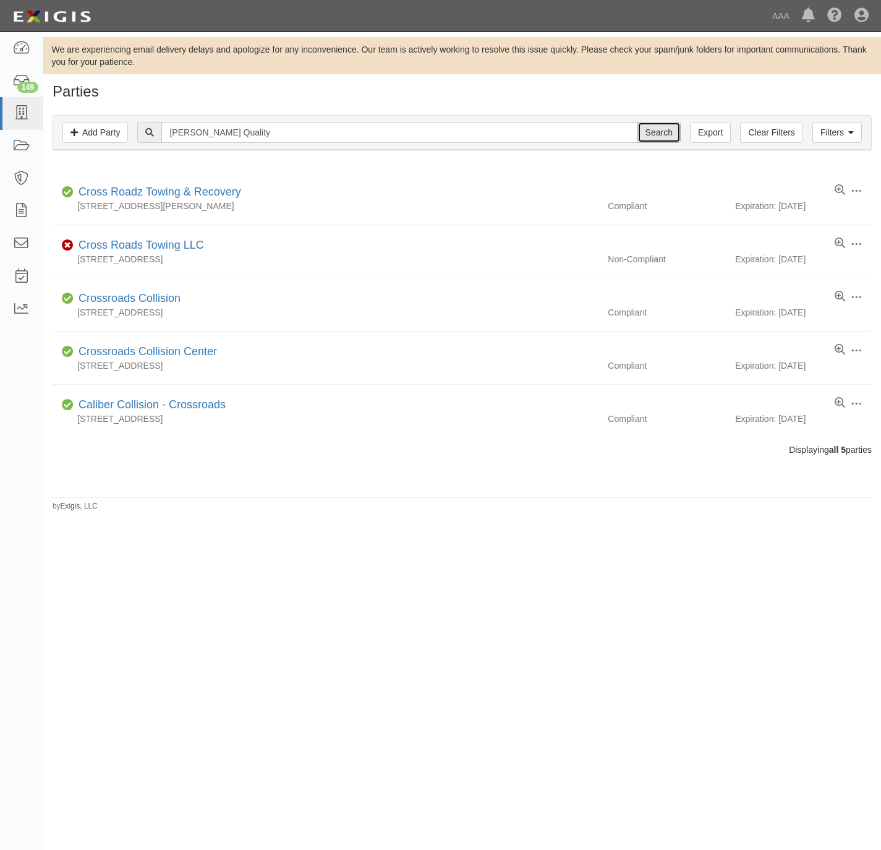
click at [659, 128] on input "Search" at bounding box center [659, 132] width 43 height 21
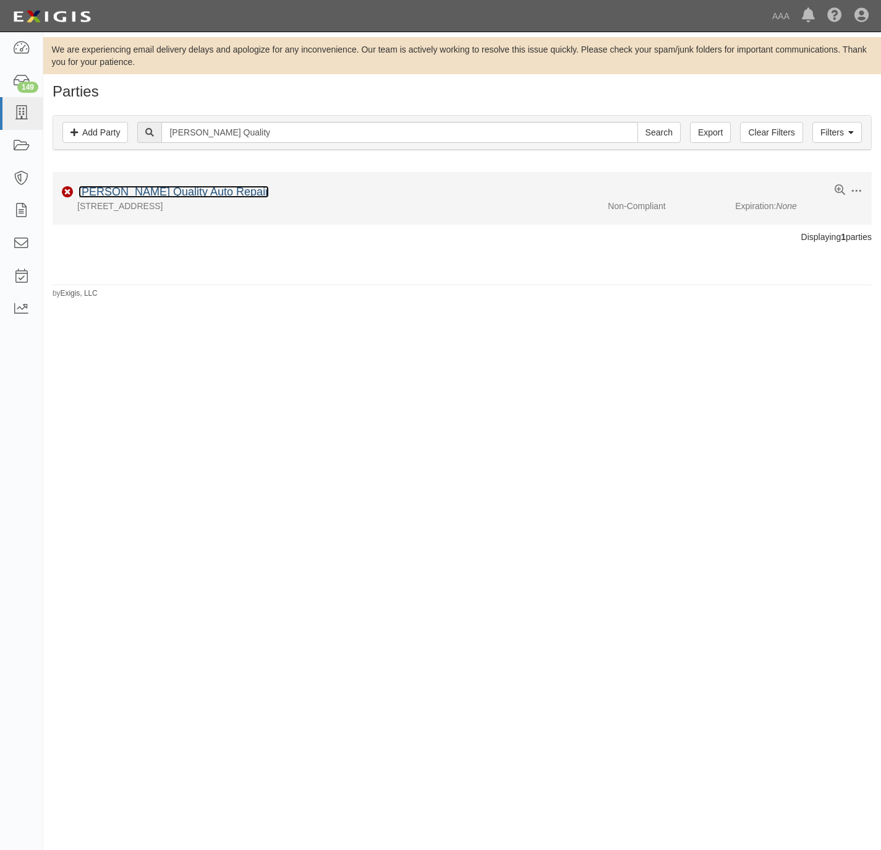
click at [144, 194] on link "[PERSON_NAME] Quality Auto Repair" at bounding box center [174, 192] width 191 height 12
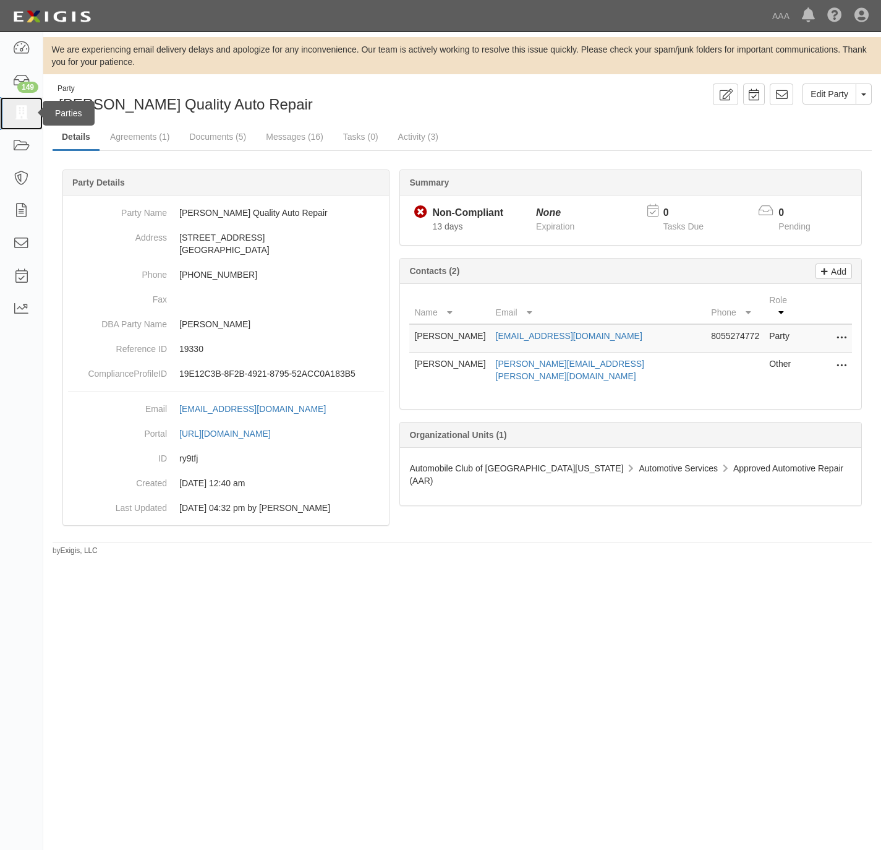
click at [20, 105] on link at bounding box center [21, 113] width 43 height 33
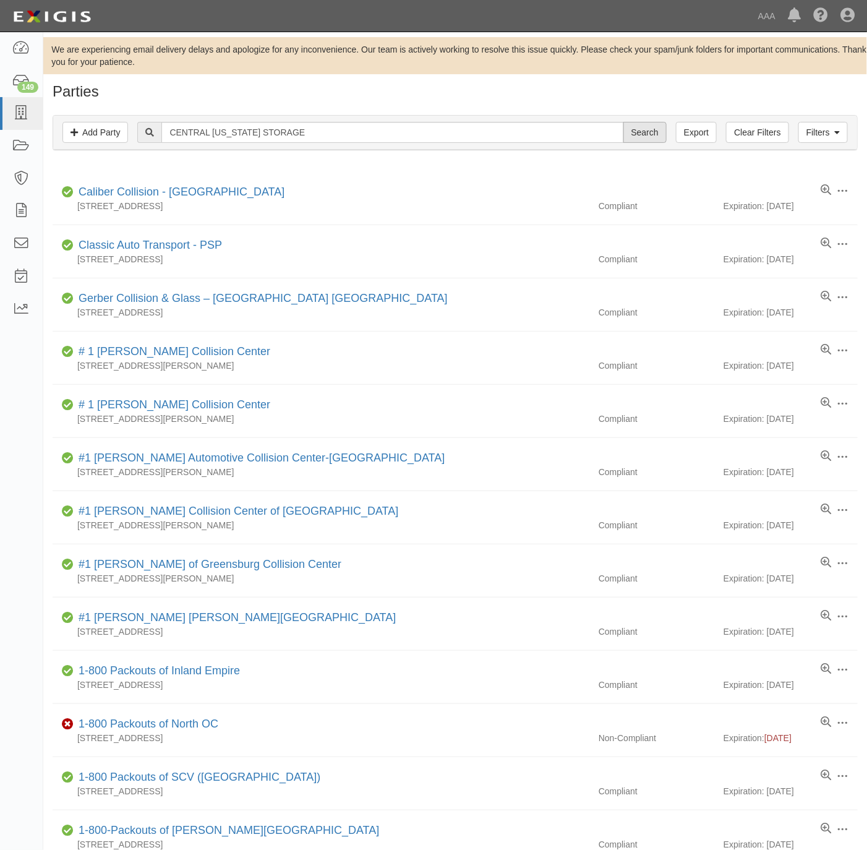
type input "CENTRAL [US_STATE] STORAGE"
click at [632, 124] on input "Search" at bounding box center [645, 132] width 43 height 21
click at [199, 137] on input "CENTRAL [US_STATE] STORAGE" at bounding box center [392, 132] width 462 height 21
click at [199, 137] on input "CENTRAL TEXAS STORAGE" at bounding box center [392, 132] width 462 height 21
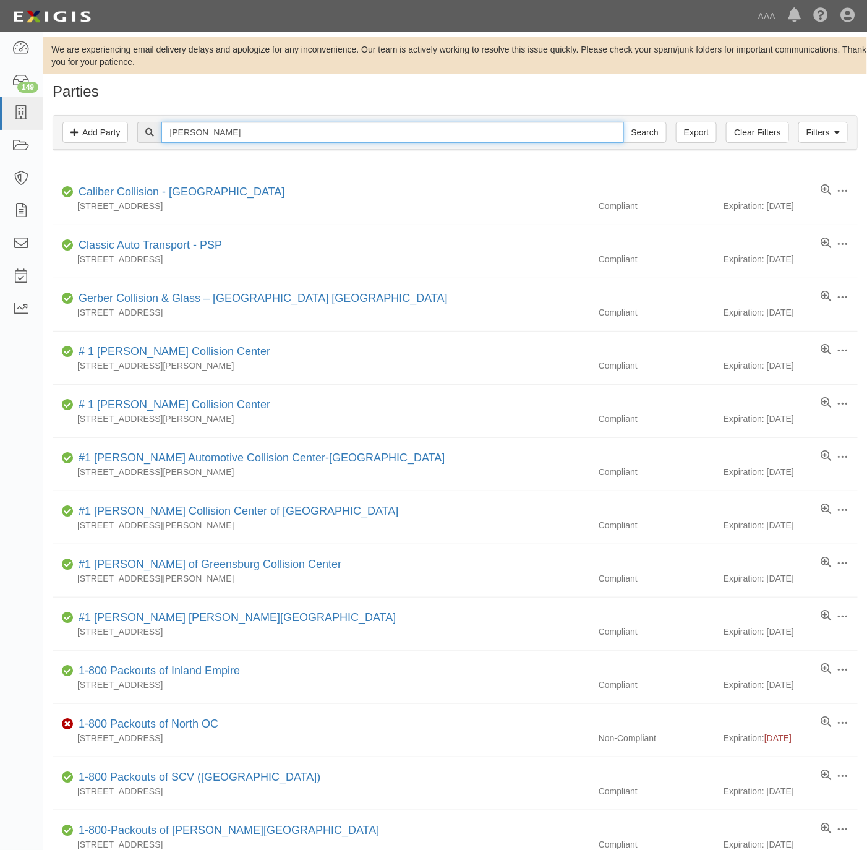
type input "[PERSON_NAME]"
click at [624, 122] on input "Search" at bounding box center [645, 132] width 43 height 21
